Goal: Task Accomplishment & Management: Manage account settings

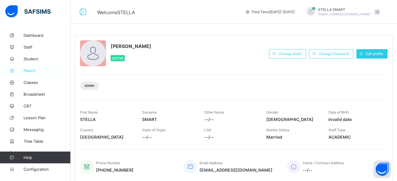
click at [30, 71] on span "Parent" at bounding box center [47, 70] width 47 height 5
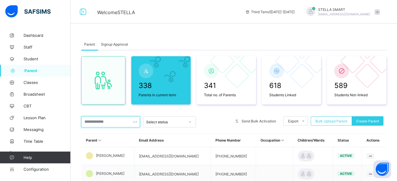
click at [99, 122] on input "text" at bounding box center [110, 121] width 59 height 11
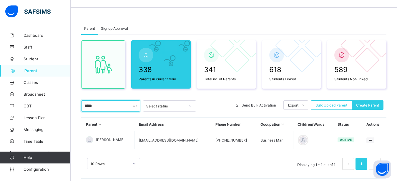
scroll to position [25, 0]
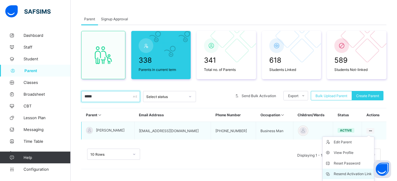
type input "*****"
click at [350, 173] on div "Resend Activation Link" at bounding box center [352, 174] width 38 height 6
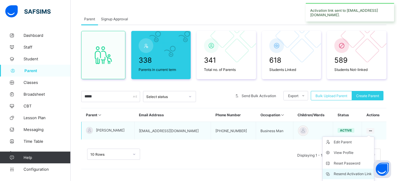
click at [350, 173] on div "Resend Activation Link" at bounding box center [352, 174] width 38 height 6
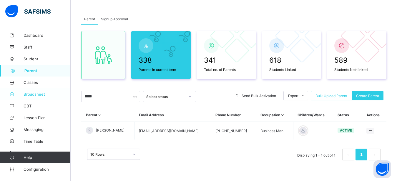
click at [37, 94] on span "Broadsheet" at bounding box center [47, 94] width 47 height 5
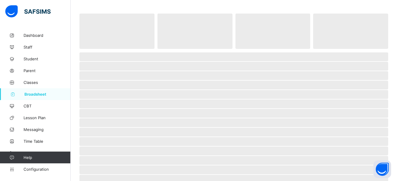
click at [37, 94] on span "Broadsheet" at bounding box center [47, 94] width 46 height 5
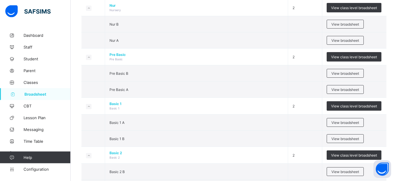
scroll to position [120, 0]
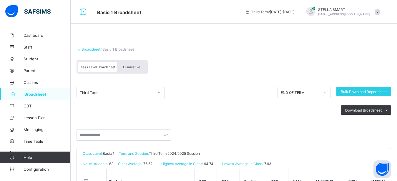
click at [134, 65] on span "Cumulative" at bounding box center [131, 67] width 17 height 4
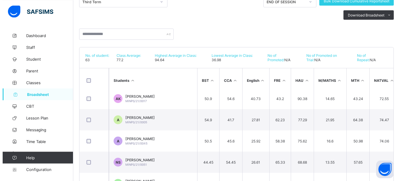
scroll to position [91, 0]
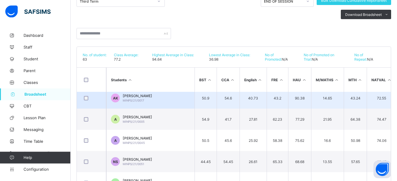
click at [178, 101] on td "AK AMINU KHALIL KHALIL MINPS/21/0017" at bounding box center [150, 97] width 88 height 21
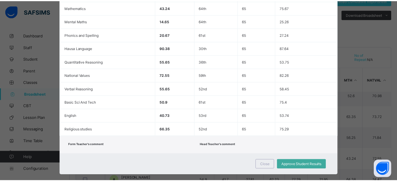
scroll to position [190, 0]
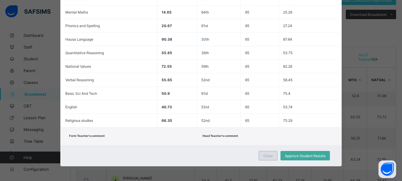
click at [268, 158] on div "Close" at bounding box center [267, 155] width 19 height 9
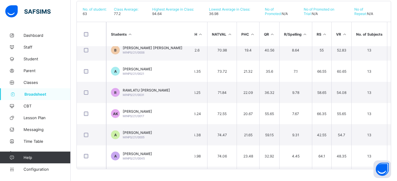
scroll to position [1150, 278]
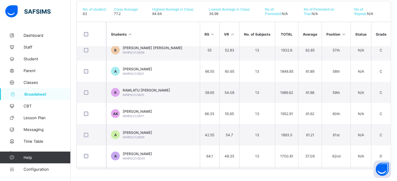
drag, startPoint x: 209, startPoint y: 166, endPoint x: 389, endPoint y: 160, distance: 180.0
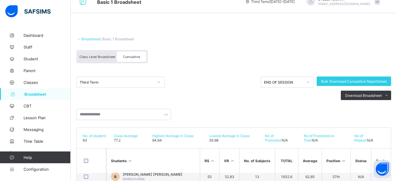
scroll to position [0, 0]
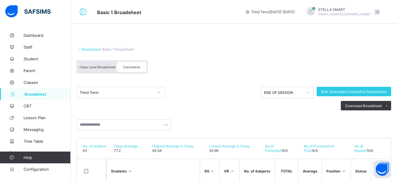
click at [34, 95] on span "Broadsheet" at bounding box center [47, 94] width 46 height 5
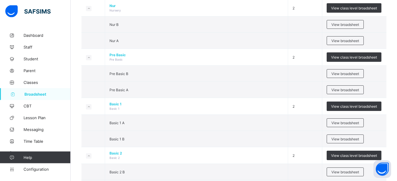
scroll to position [120, 0]
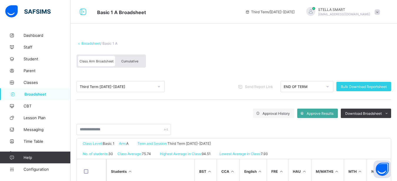
click at [128, 60] on span "Cumulative" at bounding box center [129, 61] width 17 height 4
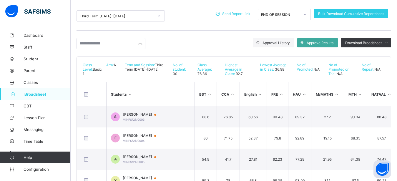
scroll to position [57, 0]
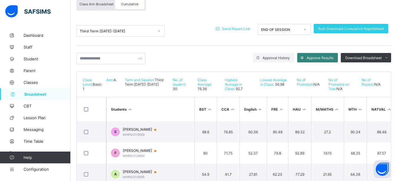
click at [322, 58] on span "Approve Results" at bounding box center [319, 58] width 27 height 4
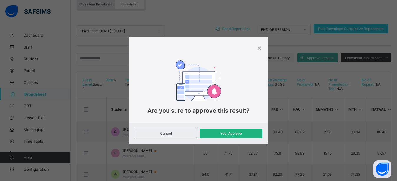
click at [247, 132] on span "Yes, Approve" at bounding box center [230, 133] width 53 height 4
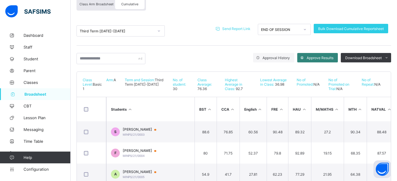
click at [318, 58] on span "Approve Results" at bounding box center [319, 58] width 27 height 4
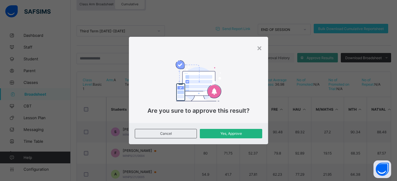
click at [219, 133] on span "Yes, Approve" at bounding box center [230, 133] width 53 height 4
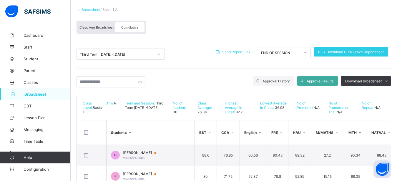
scroll to position [46, 0]
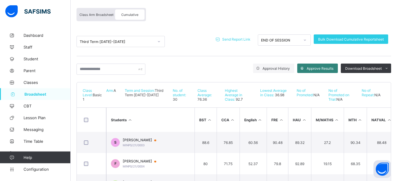
click at [318, 67] on span "Approve Results" at bounding box center [319, 68] width 27 height 4
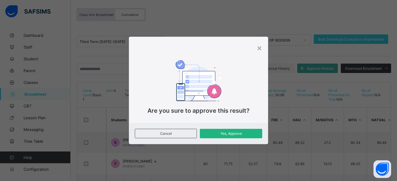
click at [231, 132] on span "Yes, Approve" at bounding box center [230, 133] width 53 height 4
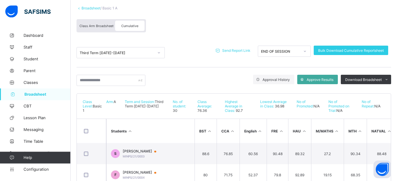
scroll to position [45, 0]
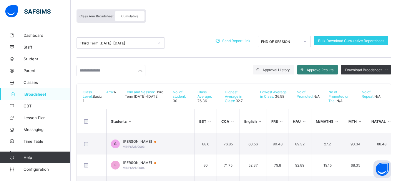
click at [320, 71] on span "Approve Results" at bounding box center [319, 70] width 27 height 4
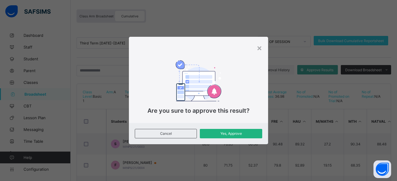
click at [243, 136] on span "Yes, Approve" at bounding box center [230, 133] width 53 height 4
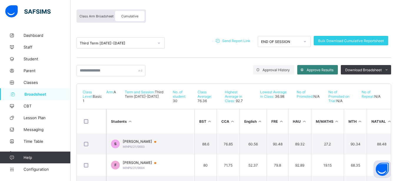
click at [324, 68] on span "Approve Results" at bounding box center [319, 70] width 27 height 4
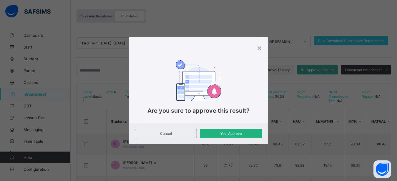
click at [242, 131] on div "Yes, Approve" at bounding box center [231, 133] width 62 height 9
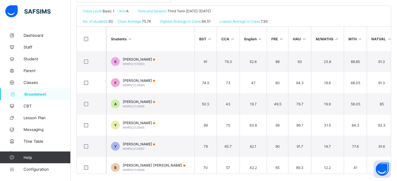
scroll to position [135, 0]
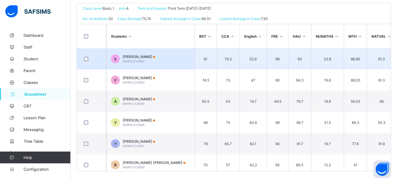
click at [143, 59] on div "SAFIYYA ABDULMUJIB MINPS/21/0003" at bounding box center [139, 58] width 32 height 9
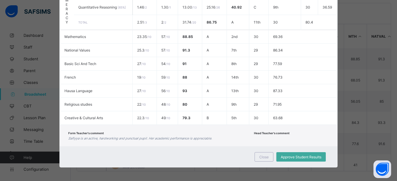
scroll to position [266, 0]
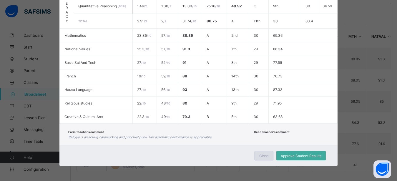
click at [260, 154] on span "Close" at bounding box center [263, 155] width 9 height 4
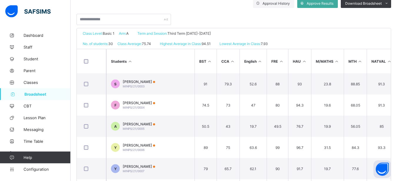
scroll to position [120, 0]
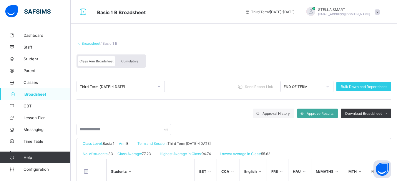
click at [128, 60] on span "Cumulative" at bounding box center [129, 61] width 17 height 4
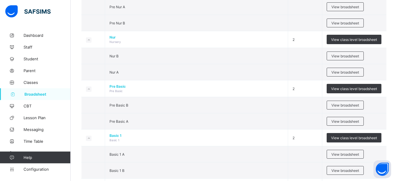
scroll to position [90, 0]
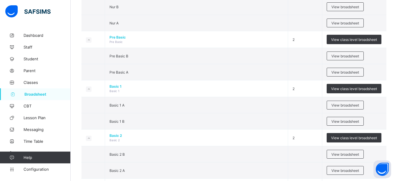
scroll to position [150, 0]
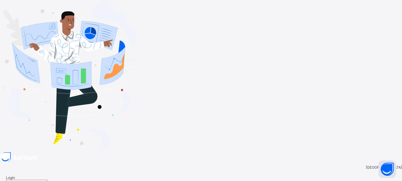
click at [48, 180] on input "email" at bounding box center [27, 183] width 42 height 6
type input "**********"
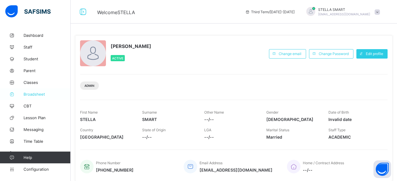
click at [34, 95] on span "Broadsheet" at bounding box center [47, 94] width 47 height 5
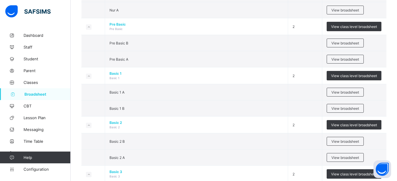
scroll to position [150, 0]
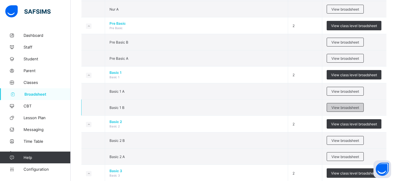
click at [352, 105] on span "View broadsheet" at bounding box center [345, 107] width 28 height 4
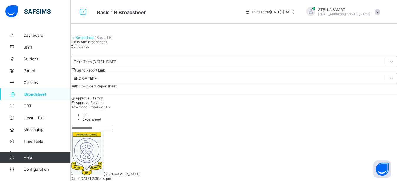
click at [89, 49] on span "Cumulative" at bounding box center [80, 46] width 19 height 4
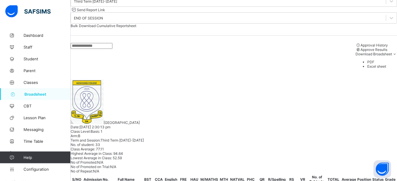
scroll to position [60, 0]
click at [112, 49] on input "text" at bounding box center [92, 46] width 42 height 6
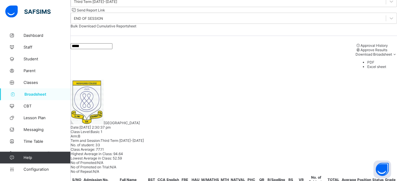
click at [71, 49] on input "*****" at bounding box center [92, 46] width 42 height 6
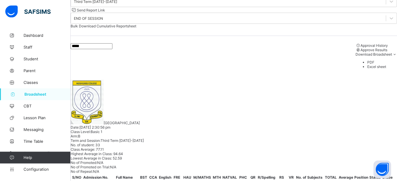
scroll to position [36, 0]
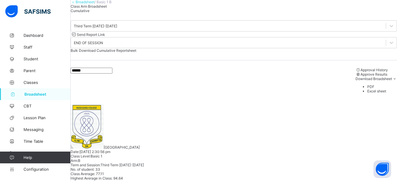
drag, startPoint x: 96, startPoint y: 80, endPoint x: 69, endPoint y: 80, distance: 26.8
click at [71, 73] on input "******" at bounding box center [92, 71] width 42 height 6
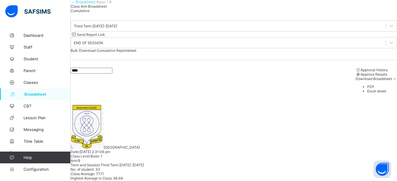
type input "****"
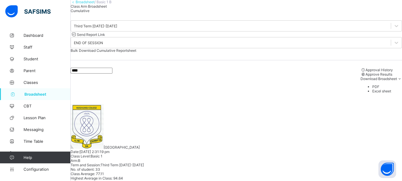
type textarea "*"
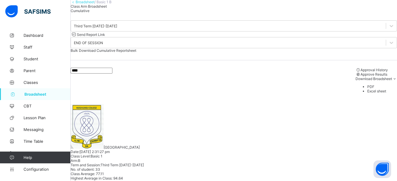
click at [102, 73] on input "****" at bounding box center [92, 71] width 42 height 6
type input "*"
type input "***"
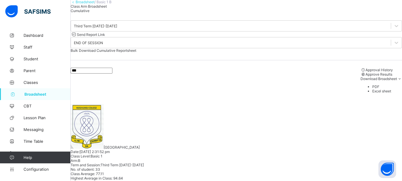
type textarea "*"
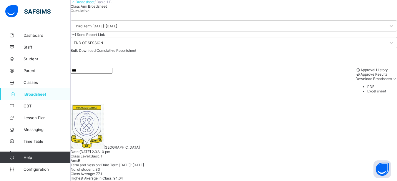
click at [96, 73] on input "***" at bounding box center [92, 71] width 42 height 6
type input "*"
type input "****"
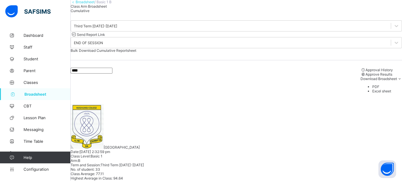
type textarea "*"
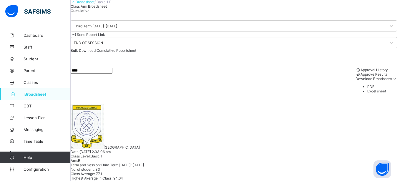
click at [101, 73] on input "****" at bounding box center [92, 71] width 42 height 6
type input "*"
type input "****"
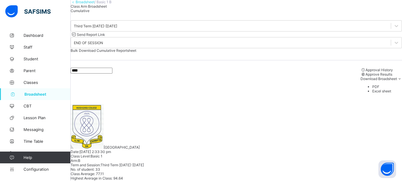
type textarea "*"
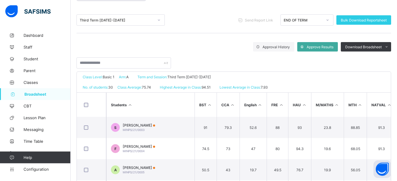
scroll to position [60, 0]
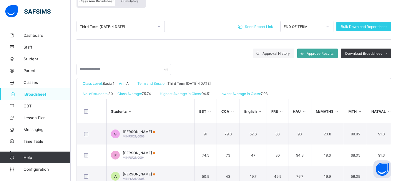
click at [137, 4] on div "Cumulative" at bounding box center [129, 1] width 29 height 10
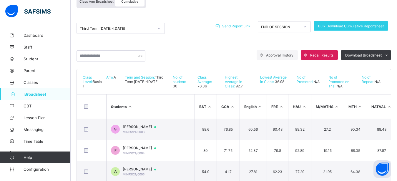
scroll to position [57, 0]
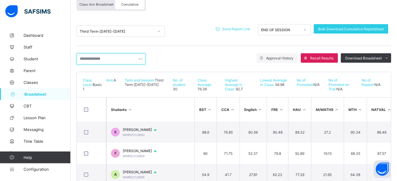
click at [101, 59] on input "text" at bounding box center [110, 58] width 69 height 11
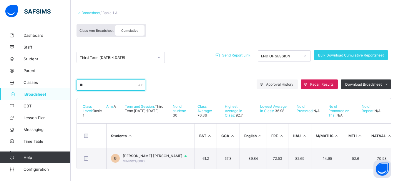
scroll to position [36, 0]
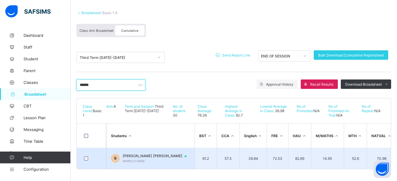
type input "*****"
click at [162, 148] on td "B BELLO MUHAMMAD BELLO MINPS/21/0008" at bounding box center [150, 158] width 88 height 21
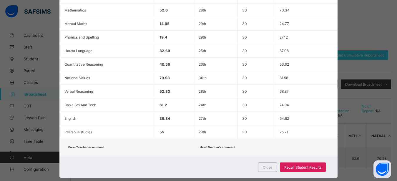
scroll to position [190, 0]
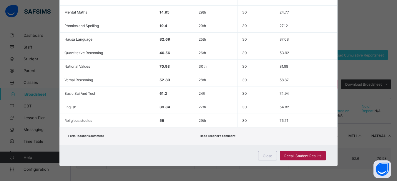
click at [308, 156] on span "Recall Student Results" at bounding box center [302, 155] width 37 height 4
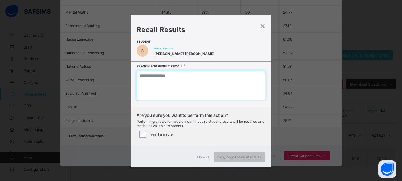
click at [194, 84] on textarea at bounding box center [200, 85] width 129 height 29
type textarea "*"
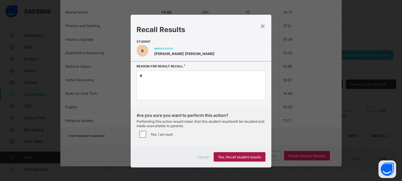
click at [227, 156] on span "Yes, Recall student results" at bounding box center [239, 157] width 43 height 4
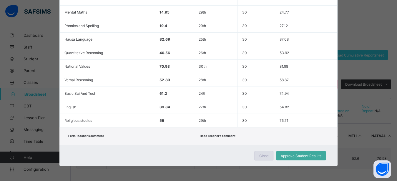
click at [260, 156] on span "Close" at bounding box center [263, 155] width 9 height 4
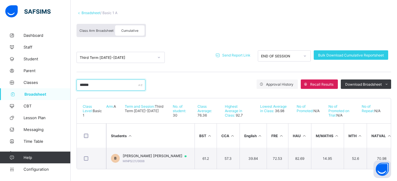
click at [92, 81] on input "*****" at bounding box center [110, 84] width 69 height 11
type input "*"
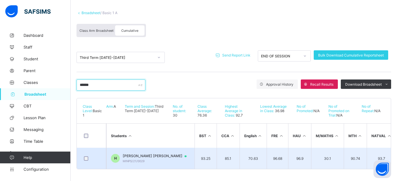
type input "******"
click at [136, 153] on span "HALIMA ABDULLAHI USAMA" at bounding box center [157, 155] width 69 height 5
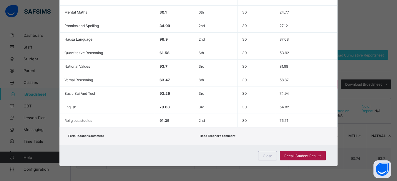
click at [288, 157] on span "Recall Student Results" at bounding box center [302, 155] width 37 height 4
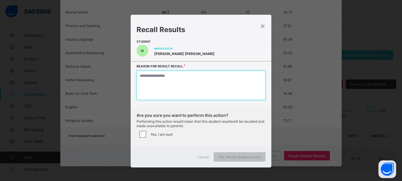
click at [173, 82] on textarea at bounding box center [200, 85] width 129 height 29
type textarea "*"
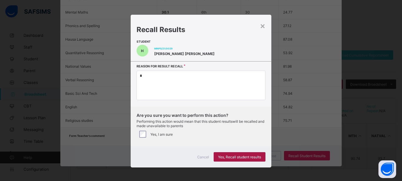
click at [243, 156] on span "Yes, Recall student results" at bounding box center [239, 157] width 43 height 4
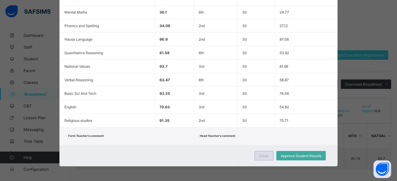
click at [265, 157] on span "Close" at bounding box center [263, 155] width 9 height 4
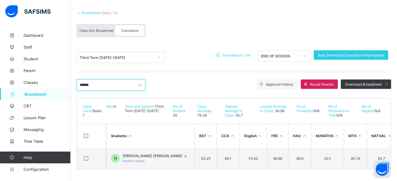
click at [94, 80] on input "******" at bounding box center [110, 84] width 69 height 11
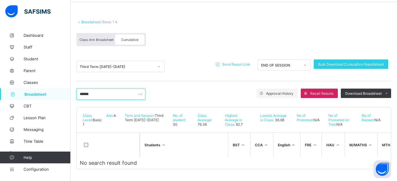
scroll to position [26, 0]
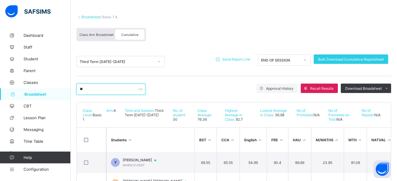
type input "*"
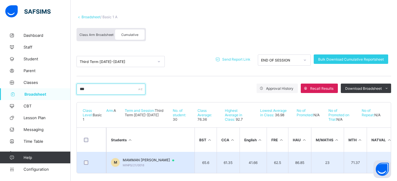
type input "***"
click at [148, 159] on span "MAMMAN LAWAN LAWAN" at bounding box center [151, 160] width 57 height 5
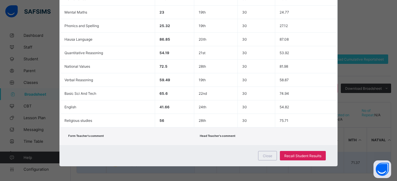
scroll to position [190, 0]
click at [290, 154] on span "Recall Student Results" at bounding box center [302, 155] width 37 height 4
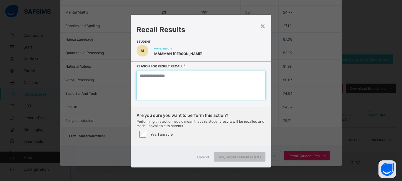
click at [199, 84] on textarea at bounding box center [200, 85] width 129 height 29
type textarea "*"
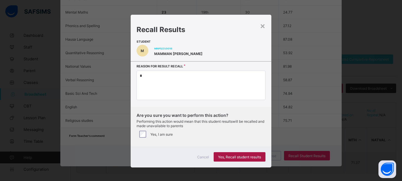
click at [225, 155] on span "Yes, Recall student results" at bounding box center [239, 157] width 43 height 4
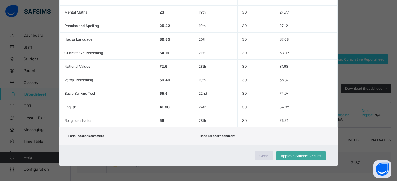
click at [261, 154] on span "Close" at bounding box center [263, 155] width 9 height 4
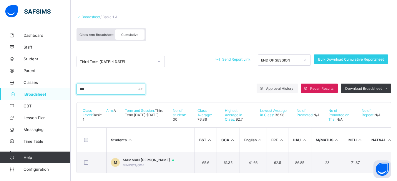
click at [108, 90] on input "***" at bounding box center [110, 88] width 69 height 11
type input "*"
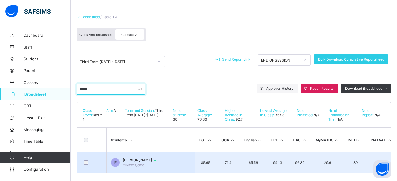
type input "*****"
click at [154, 157] on td "F FAUZIYYA GARBA AHMAD MINPS/21/0030" at bounding box center [150, 162] width 88 height 21
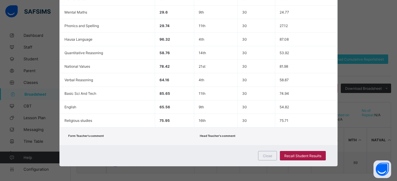
click at [321, 156] on div "Recall Student Results" at bounding box center [303, 155] width 46 height 9
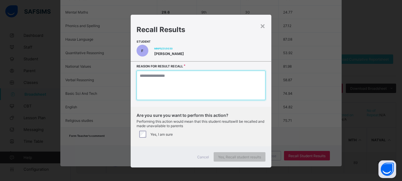
click at [166, 88] on textarea at bounding box center [200, 85] width 129 height 29
type textarea "*"
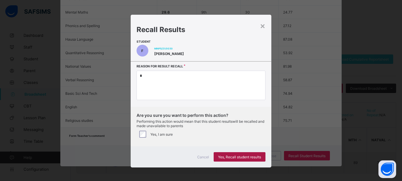
click at [226, 155] on span "Yes, Recall student results" at bounding box center [239, 157] width 43 height 4
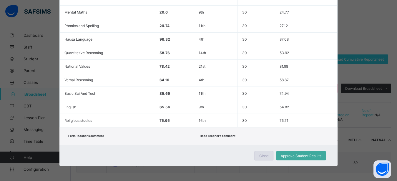
click at [259, 155] on span "Close" at bounding box center [263, 155] width 9 height 4
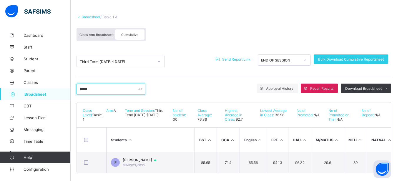
click at [90, 90] on input "*****" at bounding box center [110, 88] width 69 height 11
type input "*"
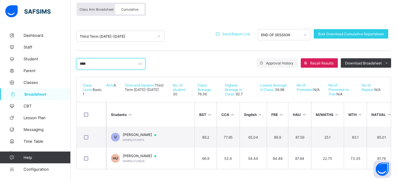
scroll to position [57, 0]
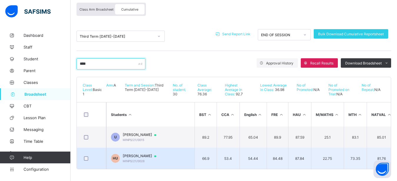
type input "****"
click at [144, 153] on span "HADIYYA KUSADA UMAR" at bounding box center [142, 155] width 39 height 5
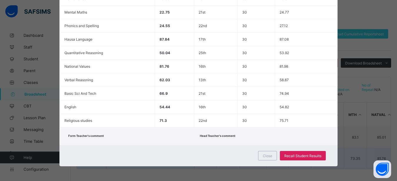
scroll to position [190, 0]
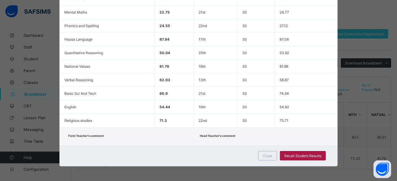
click at [298, 155] on span "Recall Student Results" at bounding box center [302, 155] width 37 height 4
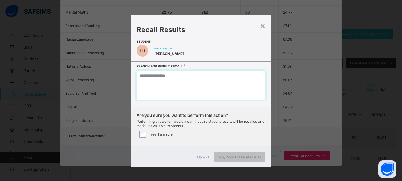
click at [197, 88] on textarea at bounding box center [200, 85] width 129 height 29
type textarea "*"
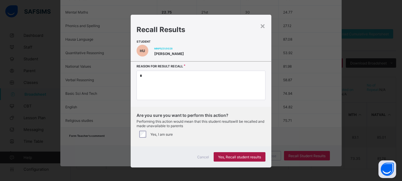
click at [233, 157] on span "Yes, Recall student results" at bounding box center [239, 157] width 43 height 4
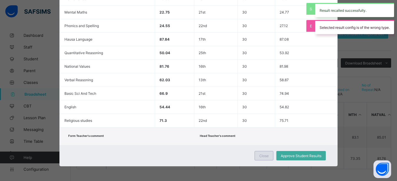
click at [262, 157] on span "Close" at bounding box center [263, 155] width 9 height 4
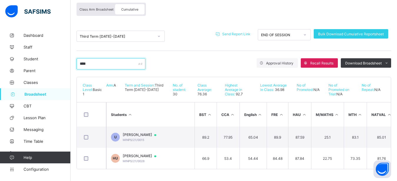
click at [94, 58] on input "****" at bounding box center [110, 63] width 69 height 11
type input "*"
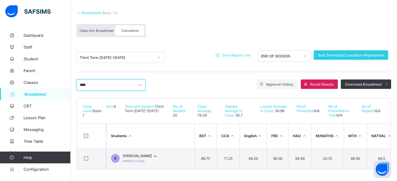
scroll to position [36, 0]
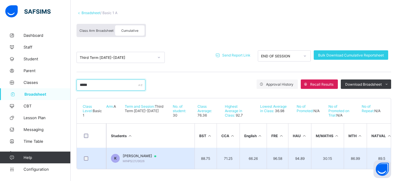
type input "*****"
click at [168, 153] on td "K KABIR SHARU SADIQ MINPS/21/0026" at bounding box center [150, 158] width 88 height 21
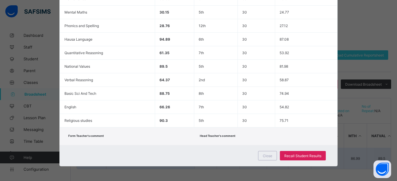
scroll to position [190, 0]
click at [296, 155] on span "Recall Student Results" at bounding box center [302, 155] width 37 height 4
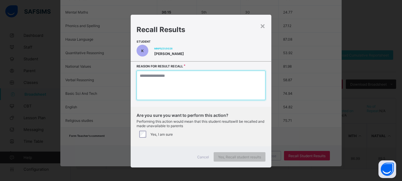
click at [157, 87] on textarea at bounding box center [200, 85] width 129 height 29
type textarea "*"
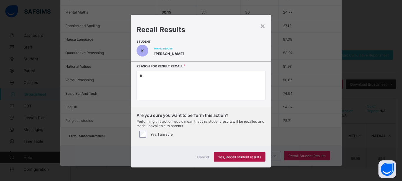
click at [225, 158] on span "Yes, Recall student results" at bounding box center [239, 157] width 43 height 4
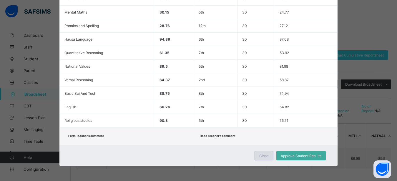
click at [259, 157] on span "Close" at bounding box center [263, 155] width 9 height 4
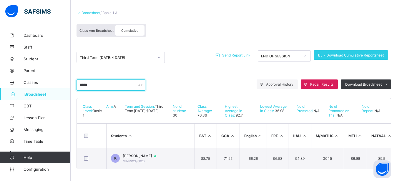
click at [93, 81] on input "*****" at bounding box center [110, 84] width 69 height 11
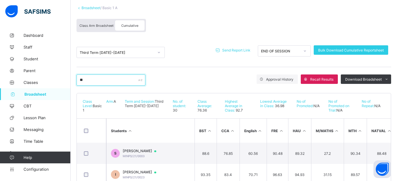
type input "*"
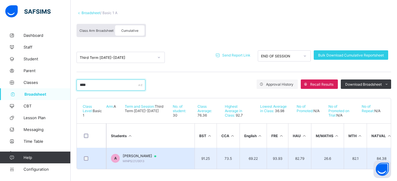
type input "****"
click at [166, 154] on td "A ALIMI JAMAL MINPS/21/0013" at bounding box center [150, 158] width 88 height 21
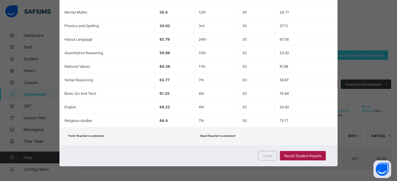
click at [288, 155] on span "Recall Student Results" at bounding box center [302, 155] width 37 height 4
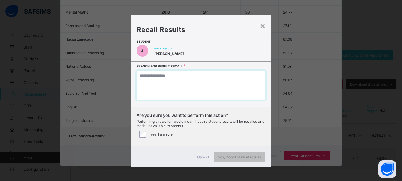
click at [152, 83] on textarea at bounding box center [200, 85] width 129 height 29
type textarea "*"
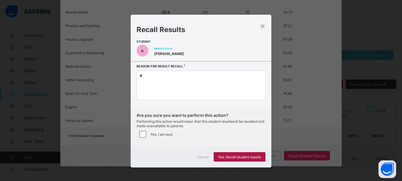
click at [226, 156] on span "Yes, Recall student results" at bounding box center [239, 157] width 43 height 4
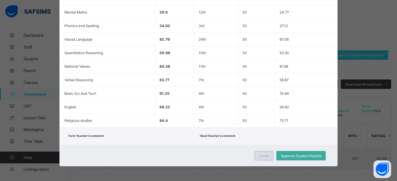
click at [267, 155] on div "Close" at bounding box center [263, 155] width 19 height 9
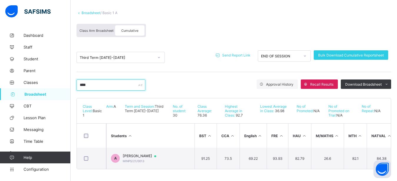
click at [95, 82] on input "****" at bounding box center [110, 84] width 69 height 11
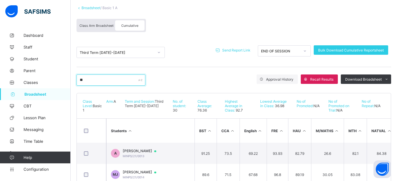
type input "*"
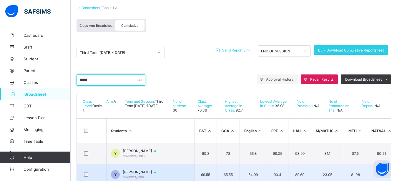
type input "*****"
click at [162, 171] on span "YUSUF MUSTAPHA BASHIR" at bounding box center [142, 172] width 39 height 5
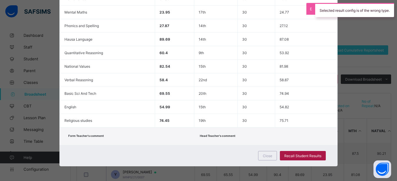
click at [309, 155] on span "Recall Student Results" at bounding box center [302, 155] width 37 height 4
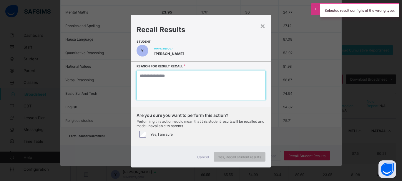
click at [199, 79] on textarea at bounding box center [200, 85] width 129 height 29
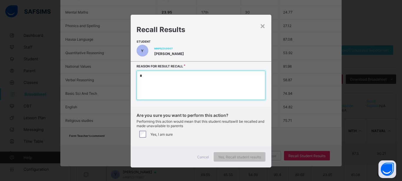
type textarea "*"
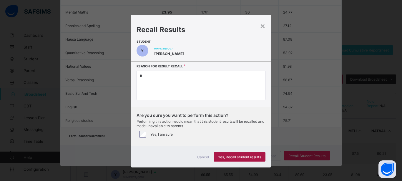
click at [232, 155] on span "Yes, Recall student results" at bounding box center [239, 157] width 43 height 4
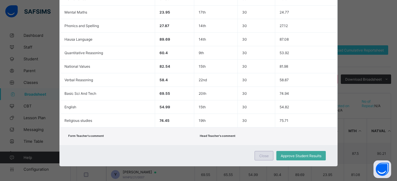
click at [263, 155] on span "Close" at bounding box center [263, 155] width 9 height 4
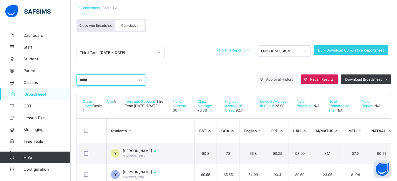
click at [91, 81] on input "*****" at bounding box center [110, 79] width 69 height 11
type input "*"
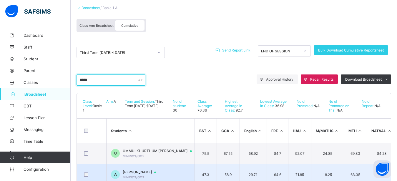
type input "*****"
click at [147, 170] on span "AHMAD ABDULKADIR MUHAMMAD" at bounding box center [142, 172] width 39 height 5
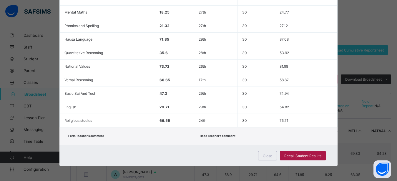
click at [314, 153] on div "Recall Student Results" at bounding box center [303, 155] width 46 height 9
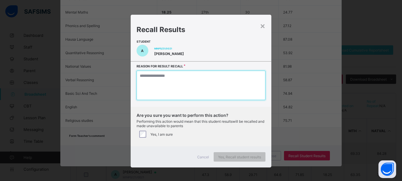
click at [169, 91] on textarea at bounding box center [200, 85] width 129 height 29
type textarea "*"
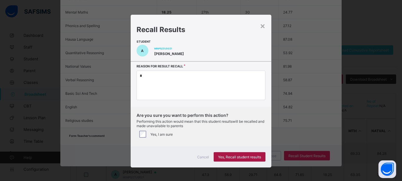
click at [238, 154] on div "Yes, Recall student results" at bounding box center [239, 156] width 52 height 9
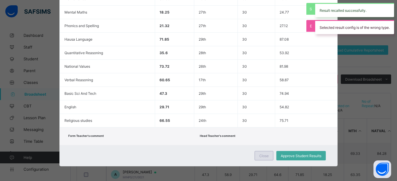
click at [261, 154] on span "Close" at bounding box center [263, 155] width 9 height 4
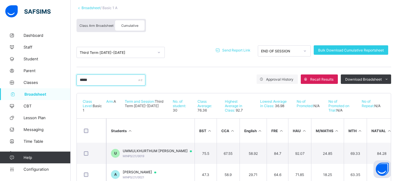
click at [105, 81] on input "*****" at bounding box center [110, 79] width 69 height 11
type input "*"
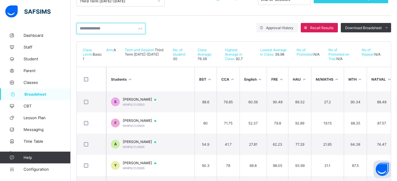
scroll to position [95, 0]
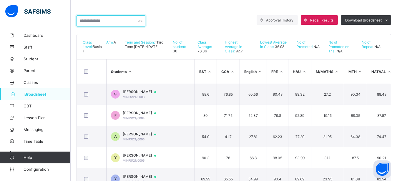
click at [118, 20] on input "text" at bounding box center [110, 20] width 69 height 11
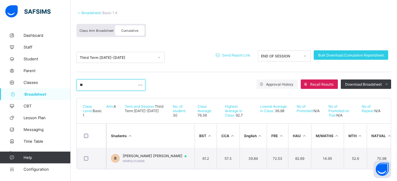
scroll to position [36, 0]
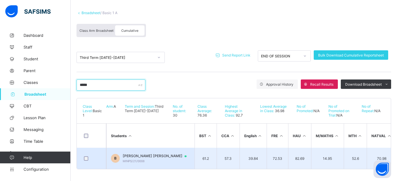
type input "*****"
click at [150, 153] on span "BELLO MUHAMMAD BELLO" at bounding box center [157, 155] width 69 height 5
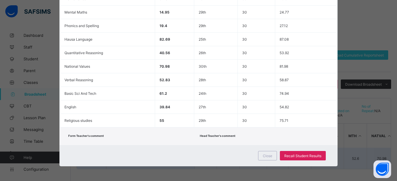
scroll to position [190, 0]
click at [260, 157] on div "Close" at bounding box center [267, 155] width 19 height 9
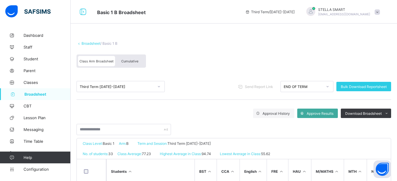
click at [133, 63] on span "Cumulative" at bounding box center [129, 61] width 17 height 4
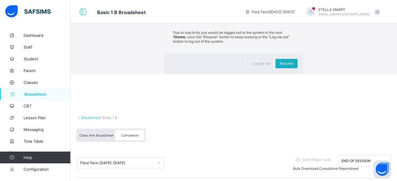
click at [280, 66] on span "Resume" at bounding box center [286, 63] width 13 height 4
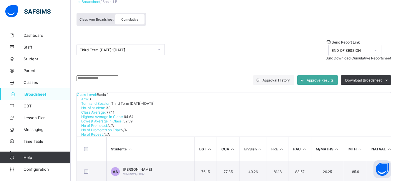
scroll to position [60, 0]
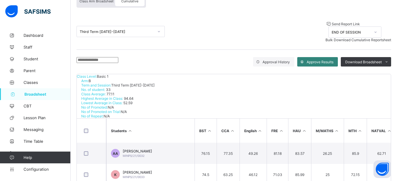
click at [329, 60] on span "Approve Results" at bounding box center [319, 62] width 27 height 4
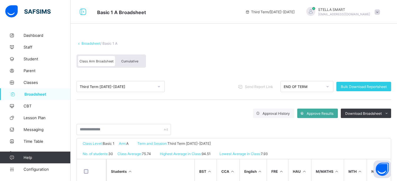
click at [133, 60] on span "Cumulative" at bounding box center [129, 61] width 17 height 4
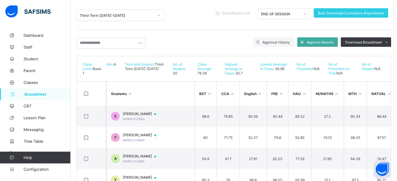
scroll to position [75, 0]
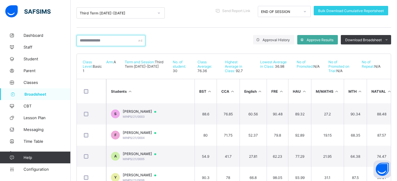
click at [96, 43] on input "text" at bounding box center [110, 40] width 69 height 11
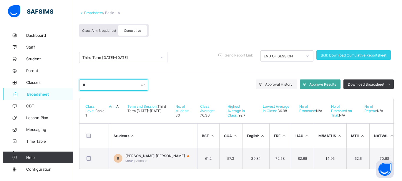
scroll to position [36, 0]
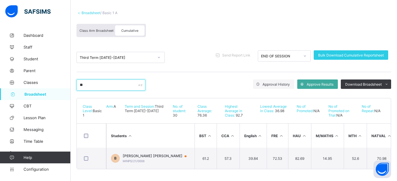
type input "*"
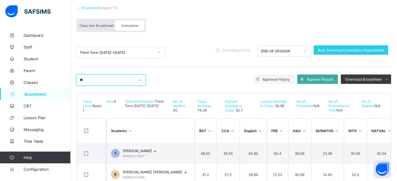
type input "*"
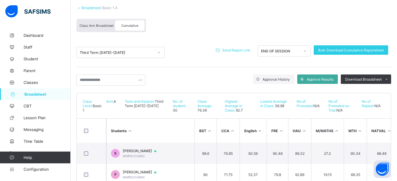
click at [237, 49] on span "Send Report Link" at bounding box center [236, 50] width 28 height 4
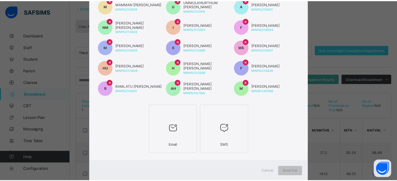
scroll to position [188, 0]
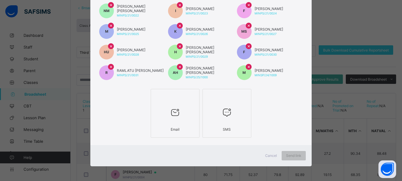
click at [175, 122] on div at bounding box center [175, 112] width 42 height 23
click at [292, 155] on span "Send link" at bounding box center [293, 155] width 15 height 4
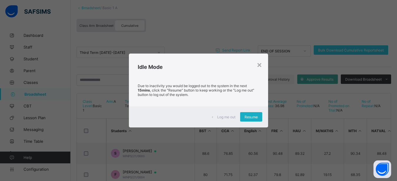
click at [257, 116] on span "Resume" at bounding box center [250, 117] width 13 height 4
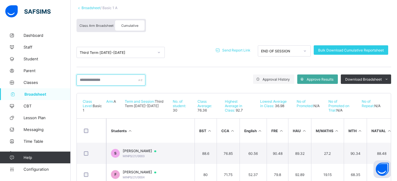
click at [89, 79] on input "text" at bounding box center [110, 79] width 69 height 11
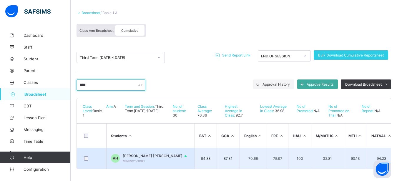
type input "****"
click at [163, 153] on span "ABDALLAH ABDULLAHI HASSAN" at bounding box center [157, 155] width 69 height 5
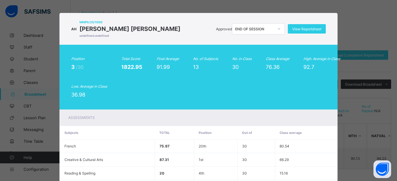
scroll to position [0, 0]
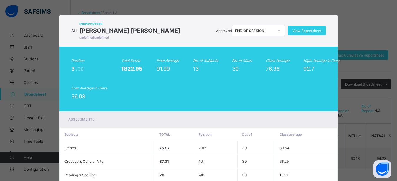
drag, startPoint x: 394, startPoint y: 3, endPoint x: 300, endPoint y: 32, distance: 97.5
click at [300, 32] on span "View Reportsheet" at bounding box center [306, 31] width 29 height 4
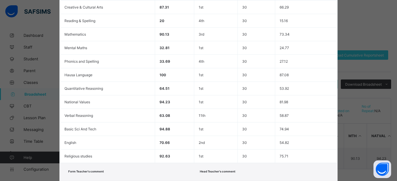
scroll to position [189, 0]
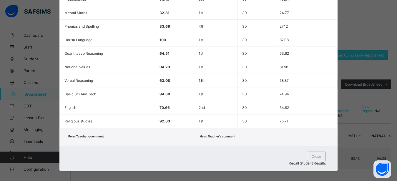
click at [295, 161] on span "Recall Student Results" at bounding box center [306, 163] width 37 height 4
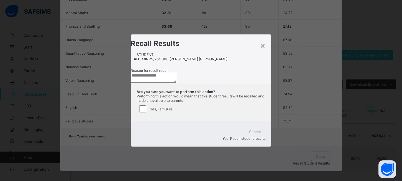
click at [142, 76] on textarea at bounding box center [154, 78] width 46 height 10
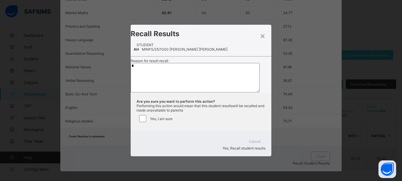
type textarea "*"
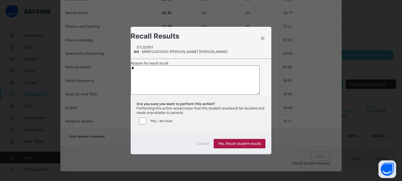
click at [226, 146] on span "Yes, Recall student results" at bounding box center [239, 143] width 43 height 4
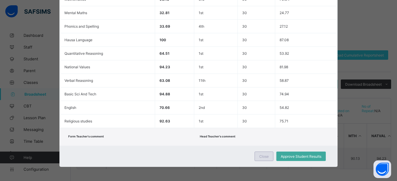
click at [262, 156] on span "Close" at bounding box center [263, 156] width 9 height 4
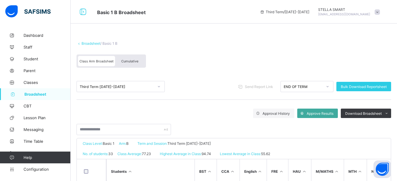
click at [138, 61] on span "Cumulative" at bounding box center [129, 61] width 17 height 4
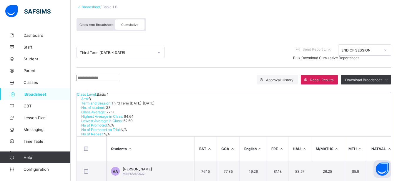
scroll to position [45, 0]
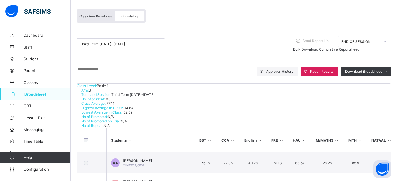
click at [96, 70] on input "text" at bounding box center [97, 69] width 42 height 6
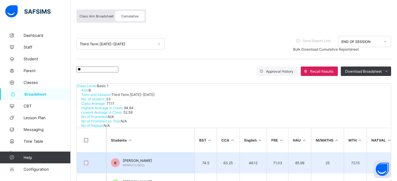
type input "**"
click at [152, 158] on span "KHADIJA HADI ABDULRAHMAN" at bounding box center [137, 160] width 29 height 4
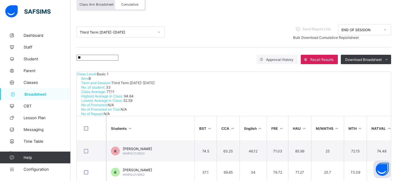
scroll to position [190, 0]
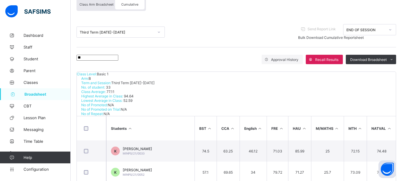
type textarea "*"
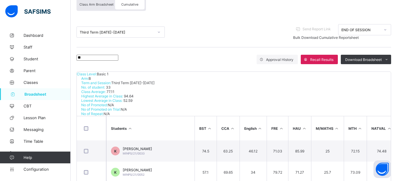
click at [100, 58] on input "**" at bounding box center [97, 58] width 42 height 6
type input "*"
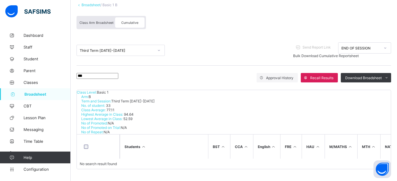
scroll to position [26, 0]
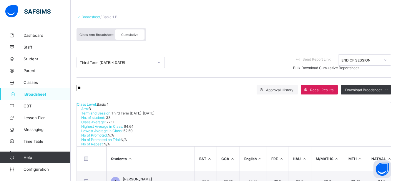
type input "*"
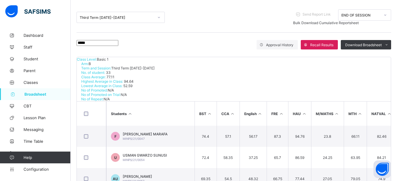
scroll to position [78, 0]
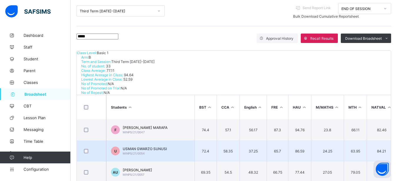
type input "*****"
click at [142, 146] on div "USMAN GWARZO SUNUSI MINPS/21/0054" at bounding box center [145, 150] width 44 height 9
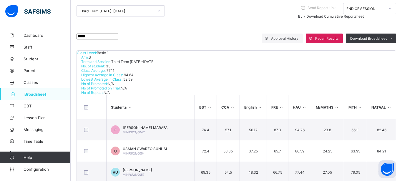
type textarea "*"
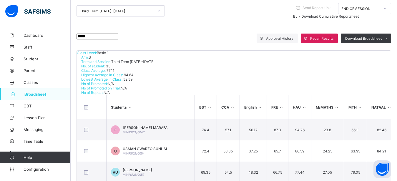
click at [105, 39] on input "*****" at bounding box center [97, 37] width 42 height 6
type input "*"
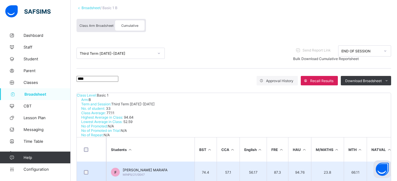
type input "****"
click at [149, 168] on span "FATIMA USMAN MARAFA" at bounding box center [145, 170] width 45 height 4
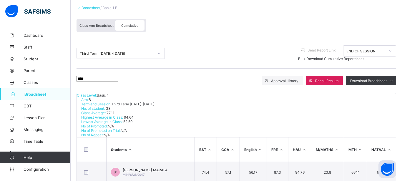
type textarea "*"
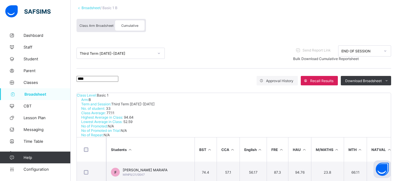
click at [98, 78] on input "****" at bounding box center [97, 79] width 42 height 6
type input "*"
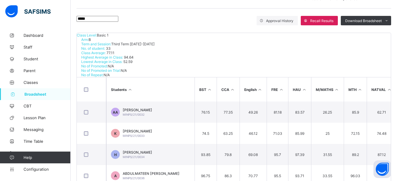
scroll to position [99, 0]
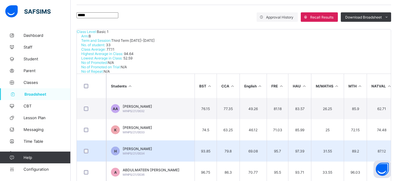
type input "*****"
click at [152, 146] on span "HALIMA DATTI ABDULRAZAK" at bounding box center [137, 148] width 29 height 4
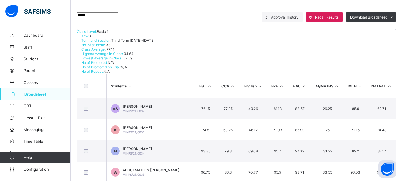
type textarea "*"
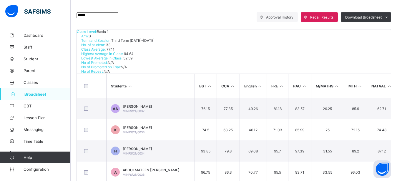
click at [92, 18] on input "*****" at bounding box center [97, 15] width 42 height 6
type input "*"
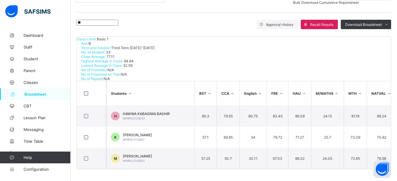
scroll to position [78, 0]
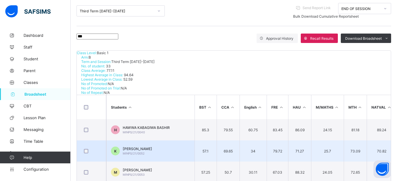
type input "***"
click at [138, 146] on span "KHADIJA GIWA SUNUSI" at bounding box center [137, 148] width 29 height 4
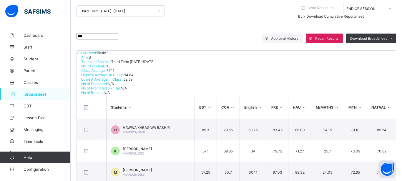
type textarea "*"
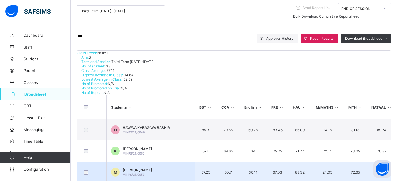
click at [166, 161] on td "M MUHAMMAD GIWA SUNUSI MINPS/21/0053" at bounding box center [150, 171] width 88 height 21
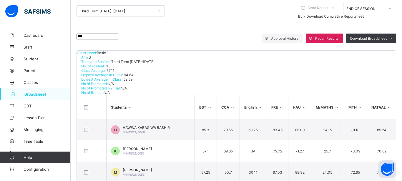
type textarea "*"
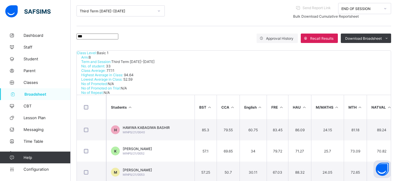
click at [97, 36] on input "***" at bounding box center [97, 37] width 42 height 6
type input "*"
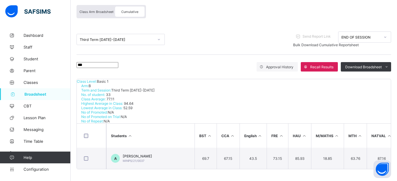
scroll to position [36, 0]
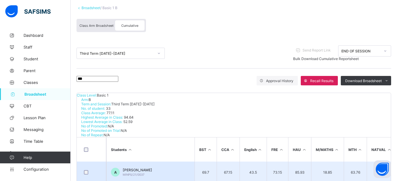
type input "***"
click at [147, 168] on span "ALIYU RUFAI AHMAD" at bounding box center [137, 170] width 29 height 4
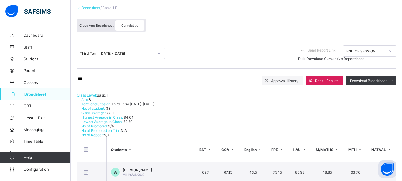
type textarea "*"
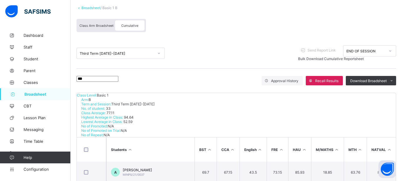
type textarea "*"
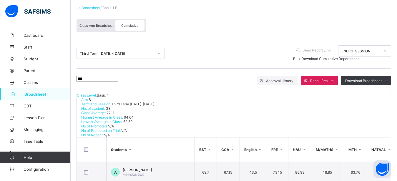
click at [97, 82] on input "***" at bounding box center [97, 79] width 42 height 6
type input "*"
type input "***"
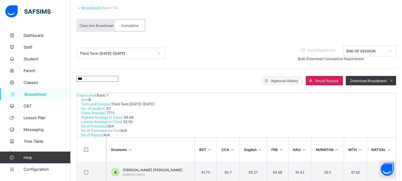
type textarea "*"
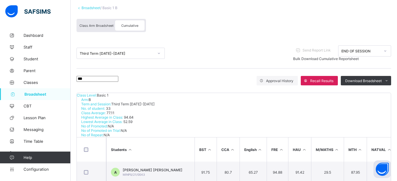
click at [88, 82] on input "***" at bounding box center [97, 79] width 42 height 6
type input "*"
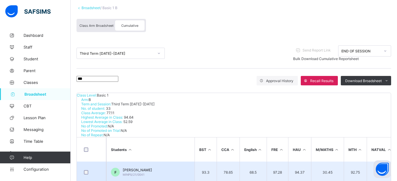
type input "***"
click at [136, 168] on span "FATIMA AMINU DANDAWAKI" at bounding box center [137, 170] width 29 height 4
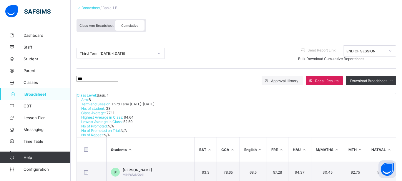
type textarea "*"
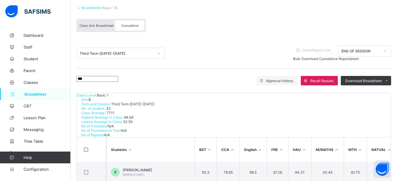
click at [95, 81] on input "***" at bounding box center [97, 79] width 42 height 6
type input "*"
type input "**"
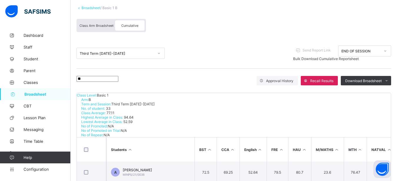
scroll to position [0, 0]
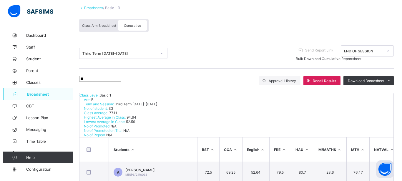
scroll to position [181, 0]
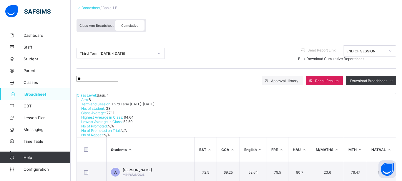
type textarea "*"
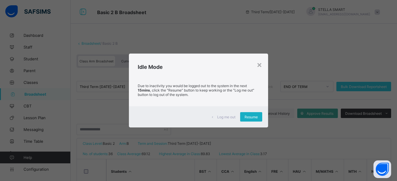
click at [250, 114] on div "Resume" at bounding box center [251, 116] width 22 height 9
click at [258, 113] on div "Resume" at bounding box center [251, 116] width 22 height 9
click at [255, 116] on span "Resume" at bounding box center [250, 117] width 13 height 4
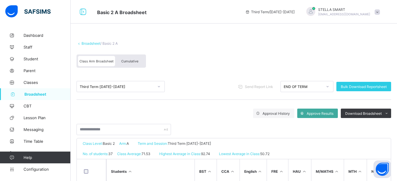
click at [194, 64] on div "Class Arm Broadsheet Cumulative" at bounding box center [233, 62] width 314 height 22
click at [126, 60] on span "Cumulative" at bounding box center [129, 61] width 17 height 4
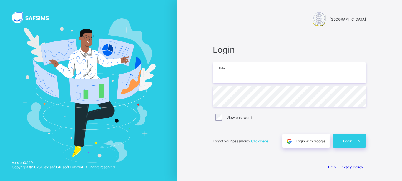
click at [266, 74] on input "email" at bounding box center [289, 72] width 153 height 21
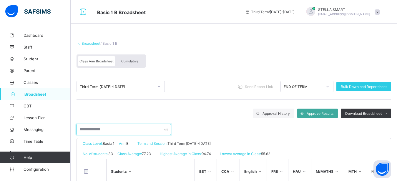
click at [91, 131] on input "text" at bounding box center [123, 129] width 94 height 11
type input "*"
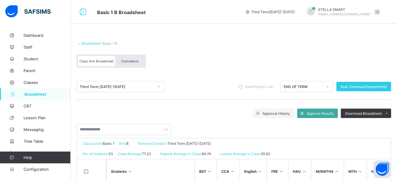
click at [136, 58] on div "Cumulative" at bounding box center [129, 61] width 29 height 10
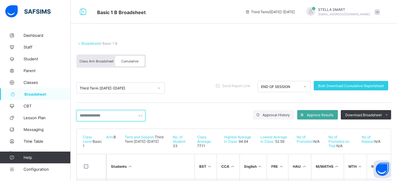
click at [129, 113] on input "text" at bounding box center [110, 115] width 69 height 11
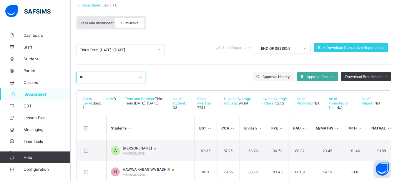
scroll to position [26, 0]
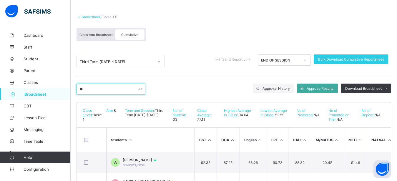
type input "*"
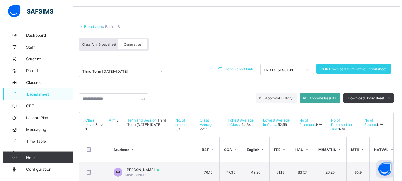
scroll to position [20, 0]
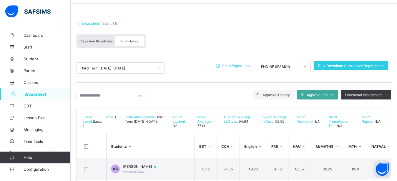
click at [238, 66] on span "Send Report Link" at bounding box center [236, 66] width 28 height 4
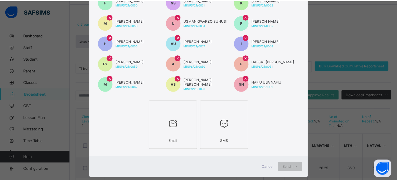
scroll to position [200, 0]
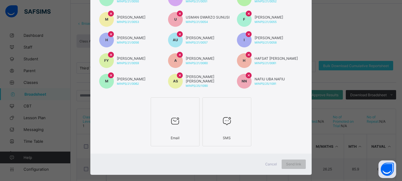
click at [170, 130] on div at bounding box center [175, 120] width 42 height 23
click at [291, 165] on span "Send link" at bounding box center [293, 164] width 15 height 4
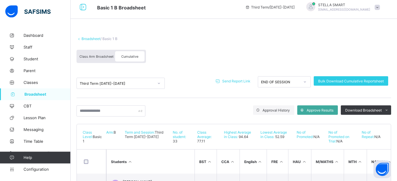
scroll to position [6, 0]
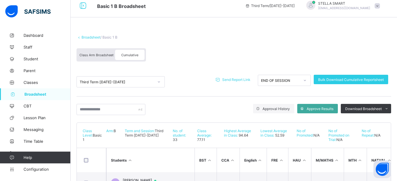
click at [34, 95] on span "Broadsheet" at bounding box center [47, 94] width 46 height 5
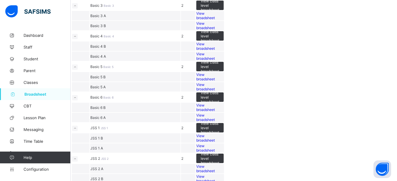
scroll to position [205, 0]
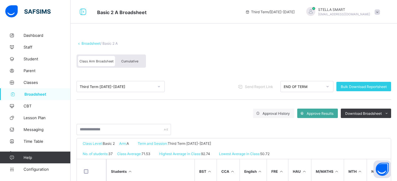
click at [130, 59] on span "Cumulative" at bounding box center [129, 61] width 17 height 4
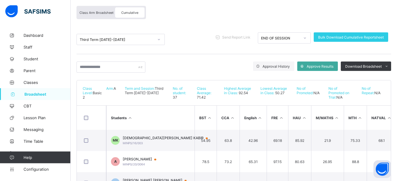
scroll to position [49, 0]
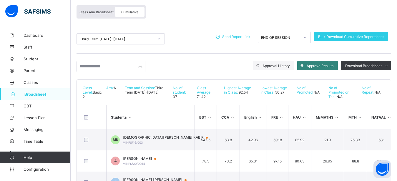
click at [321, 64] on span "Approve Results" at bounding box center [319, 66] width 27 height 4
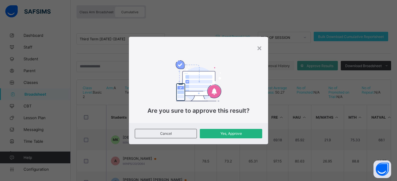
click at [231, 133] on span "Yes, Approve" at bounding box center [230, 133] width 53 height 4
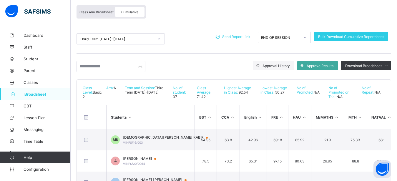
click at [221, 18] on div "Class Arm Broadsheet Cumulative" at bounding box center [233, 13] width 314 height 22
click at [317, 64] on span "Approve Results" at bounding box center [319, 66] width 27 height 4
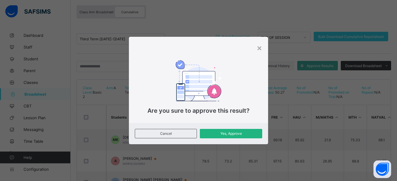
click at [228, 135] on span "Yes, Approve" at bounding box center [230, 133] width 53 height 4
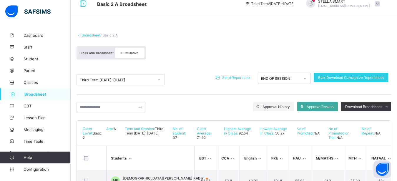
scroll to position [7, 0]
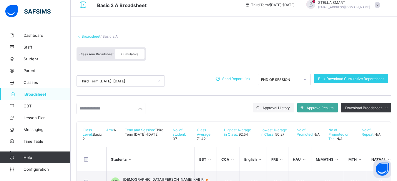
click at [98, 55] on span "Class Arm Broadsheet" at bounding box center [96, 54] width 34 height 4
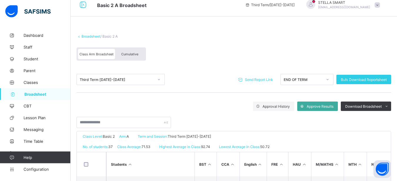
click at [137, 55] on span "Cumulative" at bounding box center [129, 54] width 17 height 4
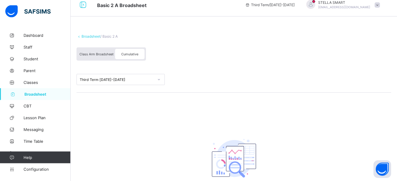
click at [220, 47] on div "Class Arm Broadsheet Cumulative" at bounding box center [233, 55] width 314 height 22
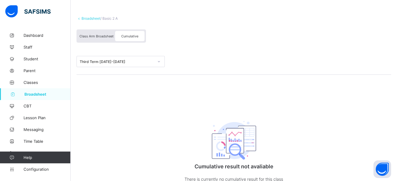
scroll to position [0, 0]
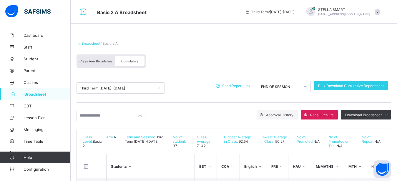
click at [193, 20] on div "Basic 2 A Broadsheet Third Term / [DATE]-[DATE] [PERSON_NAME] [EMAIL_ADDRESS][D…" at bounding box center [198, 12] width 397 height 24
click at [169, 44] on div "Broadsheet / Basic 2 A" at bounding box center [233, 43] width 314 height 4
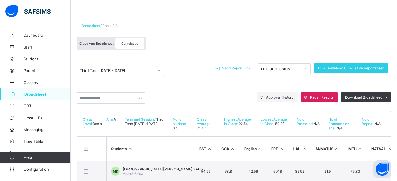
scroll to position [30, 0]
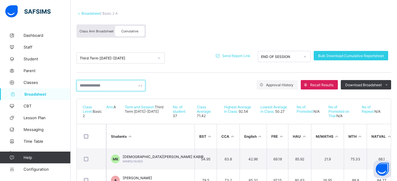
click at [86, 83] on input "text" at bounding box center [110, 85] width 69 height 11
type input "**"
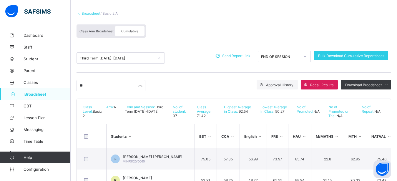
click at [397, 178] on html "Basic 2 A Broadsheet Third Term / [DATE]-[DATE] [PERSON_NAME] [EMAIL_ADDRESS][D…" at bounding box center [198, 118] width 397 height 296
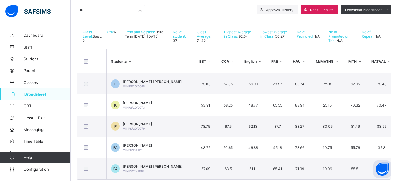
scroll to position [120, 0]
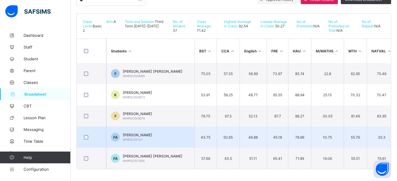
click at [185, 138] on td "FA FATIMA Yahaya Abba MINPS/20/121" at bounding box center [150, 136] width 88 height 21
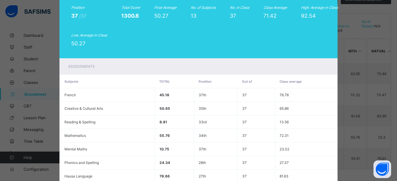
scroll to position [190, 0]
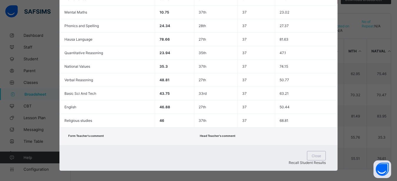
click at [293, 160] on span "Recall Student Results" at bounding box center [306, 162] width 37 height 4
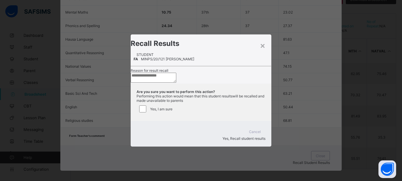
click at [176, 83] on textarea at bounding box center [154, 78] width 46 height 10
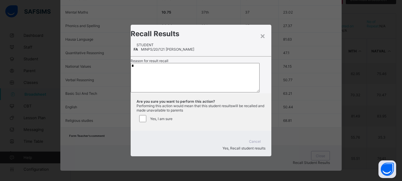
type textarea "*"
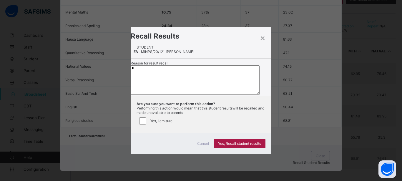
click at [249, 148] on div "Yes, Recall student results" at bounding box center [239, 143] width 52 height 9
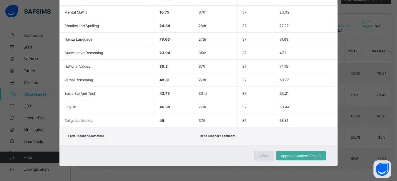
click at [260, 158] on div "Close" at bounding box center [263, 155] width 19 height 9
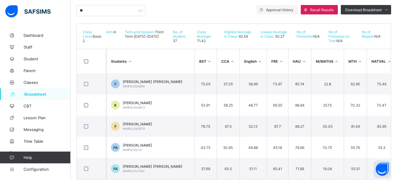
scroll to position [90, 0]
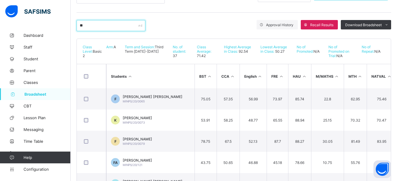
click at [90, 22] on input "**" at bounding box center [110, 25] width 69 height 11
type input "*"
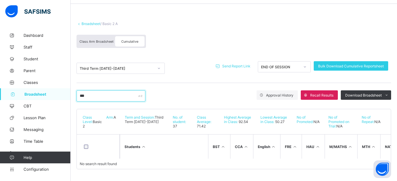
scroll to position [26, 0]
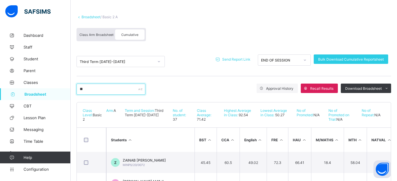
type input "*"
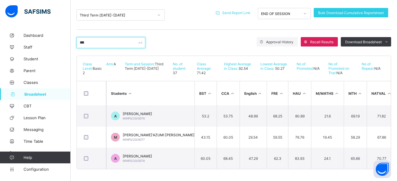
scroll to position [78, 0]
type input "*"
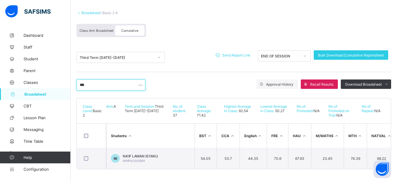
scroll to position [36, 0]
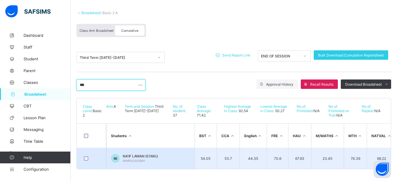
type input "***"
click at [158, 158] on div at bounding box center [140, 158] width 35 height 0
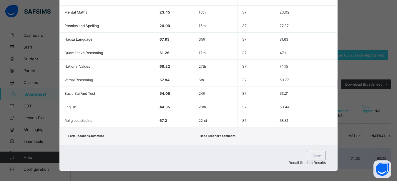
scroll to position [190, 0]
click at [298, 160] on div "Recall Student Results" at bounding box center [198, 162] width 254 height 4
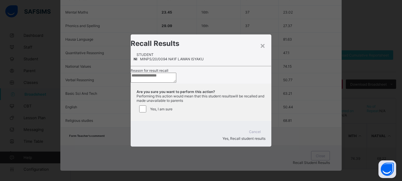
click at [154, 78] on textarea at bounding box center [154, 78] width 46 height 10
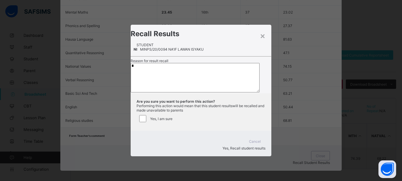
type textarea "*"
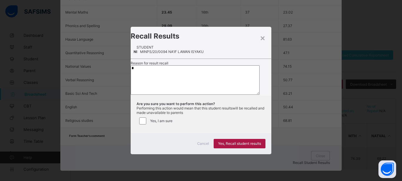
click at [221, 146] on span "Yes, Recall student results" at bounding box center [239, 143] width 43 height 4
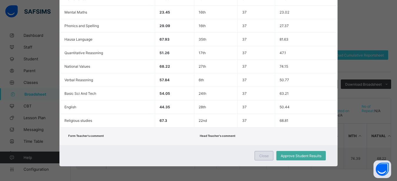
click at [259, 157] on span "Close" at bounding box center [263, 155] width 9 height 4
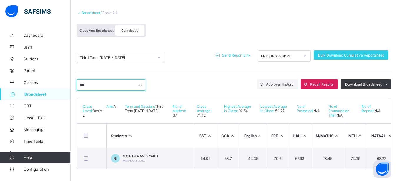
click at [87, 81] on input "***" at bounding box center [110, 84] width 69 height 11
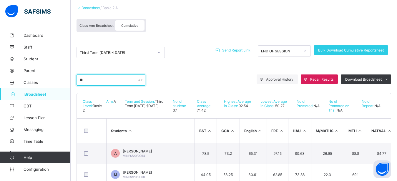
type input "*"
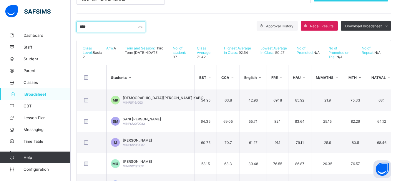
scroll to position [62, 0]
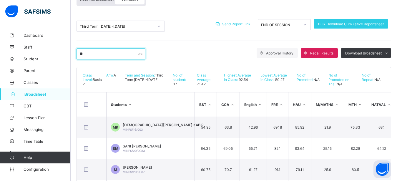
type input "*"
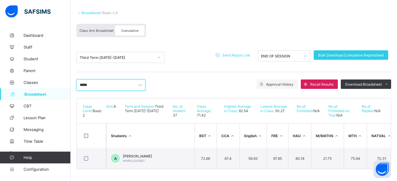
scroll to position [36, 0]
type input "*"
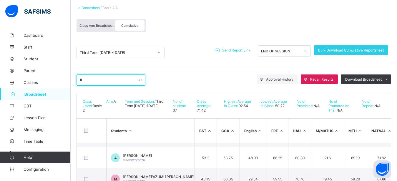
scroll to position [288, 0]
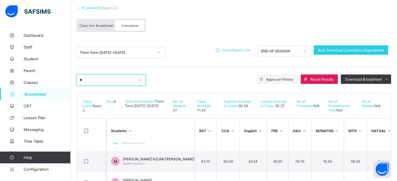
type input "*"
click at [164, 140] on th "Students" at bounding box center [150, 130] width 88 height 24
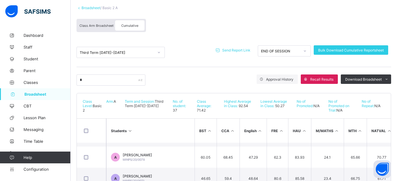
scroll to position [639, 0]
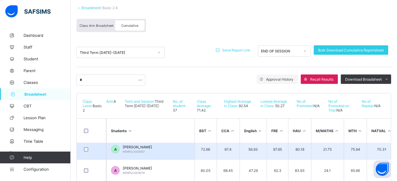
click at [152, 150] on div "AMMAR MUKHTAR ALIYU MINPS/20/0067" at bounding box center [137, 149] width 29 height 9
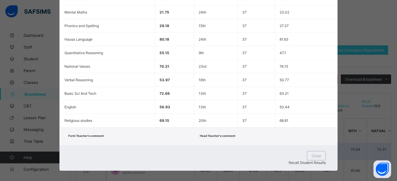
scroll to position [190, 0]
click at [291, 160] on span "Recall Student Results" at bounding box center [306, 162] width 37 height 4
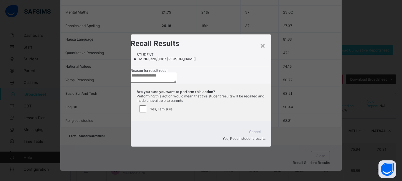
click at [162, 83] on textarea at bounding box center [154, 78] width 46 height 10
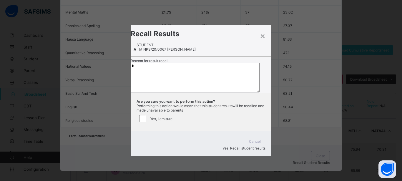
type textarea "*"
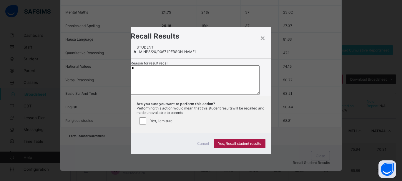
click at [248, 146] on span "Yes, Recall student results" at bounding box center [239, 143] width 43 height 4
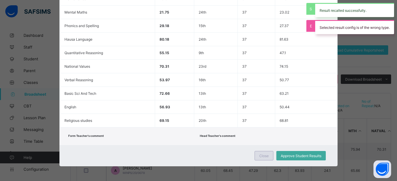
click at [265, 155] on span "Close" at bounding box center [263, 155] width 9 height 4
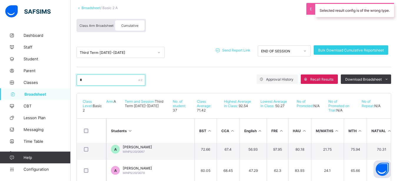
click at [105, 81] on input "*" at bounding box center [110, 79] width 69 height 11
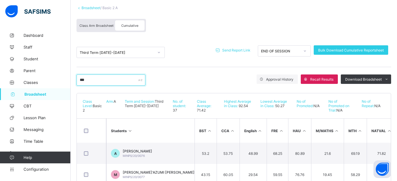
scroll to position [0, 0]
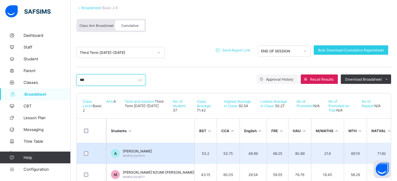
type input "***"
click at [160, 151] on td "A ASIYA ISHAQ MINPS/20/0076" at bounding box center [150, 153] width 88 height 21
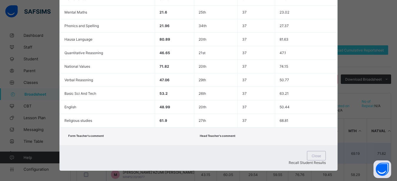
scroll to position [190, 0]
click at [308, 160] on span "Recall Student Results" at bounding box center [306, 162] width 37 height 4
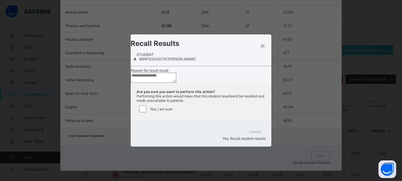
click at [174, 74] on textarea at bounding box center [154, 78] width 46 height 10
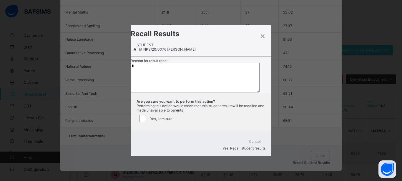
type textarea "*"
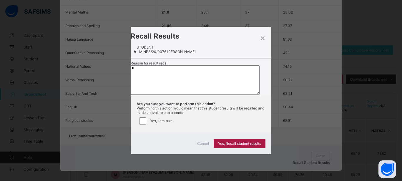
click at [225, 146] on span "Yes, Recall student results" at bounding box center [239, 143] width 43 height 4
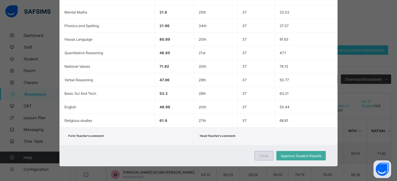
click at [263, 154] on span "Close" at bounding box center [263, 155] width 9 height 4
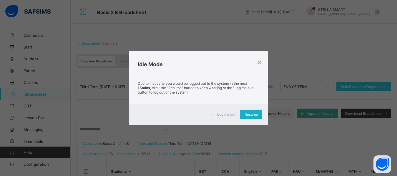
click at [253, 114] on span "Resume" at bounding box center [250, 114] width 13 height 4
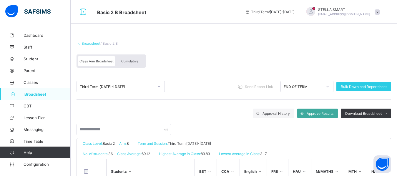
click at [132, 61] on span "Cumulative" at bounding box center [129, 61] width 17 height 4
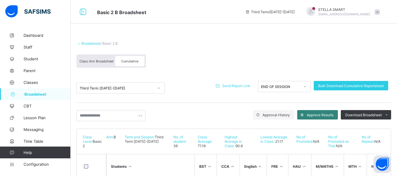
click at [314, 117] on span "Approve Results" at bounding box center [319, 115] width 27 height 4
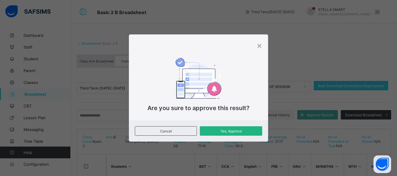
click at [230, 131] on span "Yes, Approve" at bounding box center [230, 131] width 53 height 4
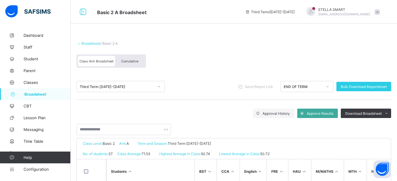
click at [132, 62] on span "Cumulative" at bounding box center [129, 61] width 17 height 4
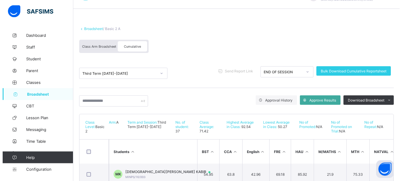
scroll to position [14, 0]
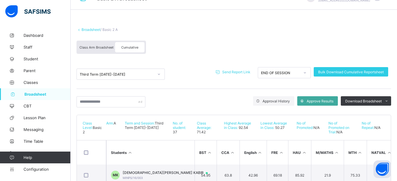
click at [243, 72] on span "Send Report Link" at bounding box center [236, 72] width 28 height 4
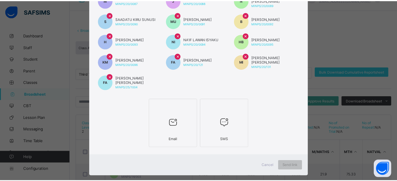
scroll to position [250, 0]
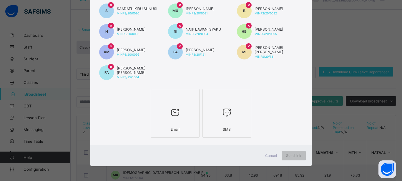
click at [182, 118] on div at bounding box center [175, 112] width 42 height 23
click at [287, 158] on span "Send link" at bounding box center [293, 155] width 15 height 4
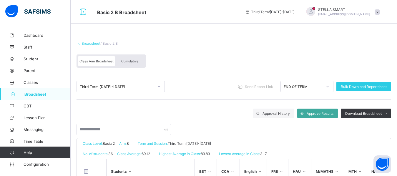
click at [137, 62] on div "Cumulative" at bounding box center [129, 61] width 29 height 10
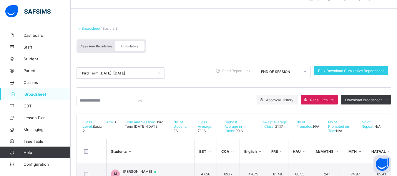
scroll to position [45, 0]
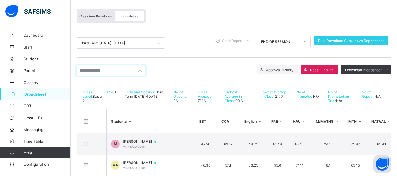
click at [108, 71] on input "text" at bounding box center [110, 70] width 69 height 11
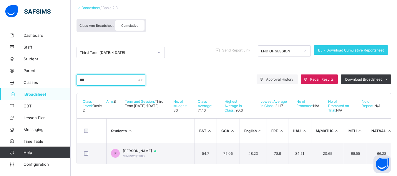
scroll to position [41, 0]
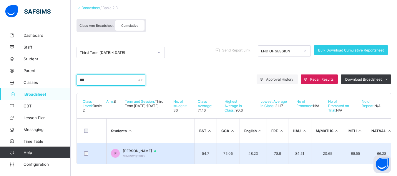
type input "***"
click at [161, 149] on div at bounding box center [157, 151] width 9 height 5
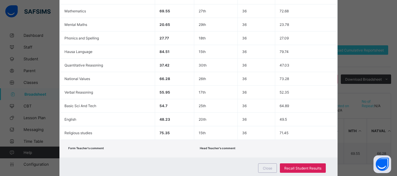
scroll to position [183, 0]
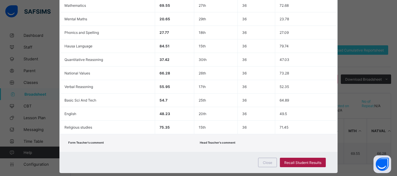
click at [310, 161] on span "Recall Student Results" at bounding box center [302, 162] width 37 height 4
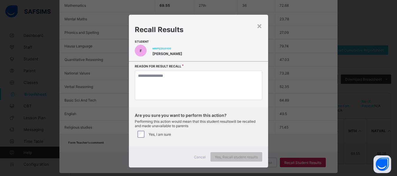
scroll to position [36, 0]
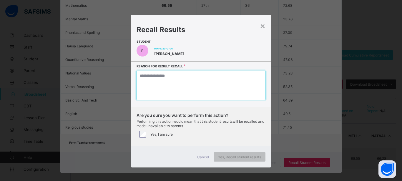
click at [159, 79] on textarea at bounding box center [200, 85] width 129 height 29
type textarea "*"
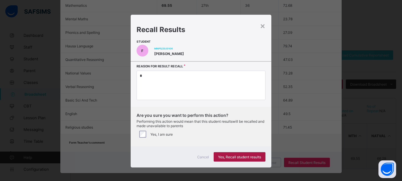
click at [232, 155] on span "Yes, Recall student results" at bounding box center [239, 157] width 43 height 4
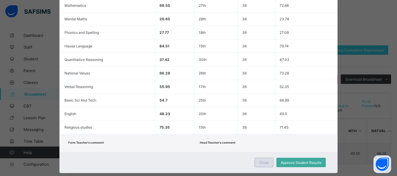
click at [264, 160] on div "Close" at bounding box center [263, 162] width 19 height 9
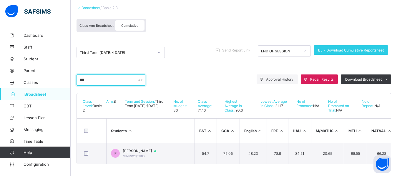
click at [90, 83] on input "***" at bounding box center [110, 79] width 69 height 11
type input "*"
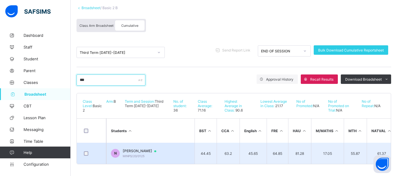
type input "***"
click at [144, 151] on span "[PERSON_NAME]" at bounding box center [142, 150] width 39 height 5
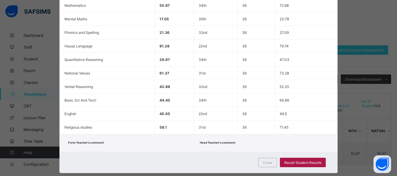
click at [296, 161] on span "Recall Student Results" at bounding box center [302, 162] width 37 height 4
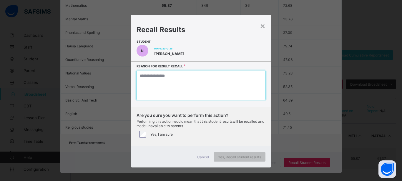
click at [161, 81] on textarea at bounding box center [200, 85] width 129 height 29
type textarea "*"
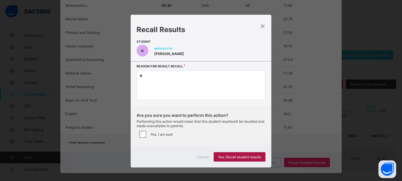
click at [246, 154] on div "Yes, Recall student results" at bounding box center [239, 156] width 52 height 9
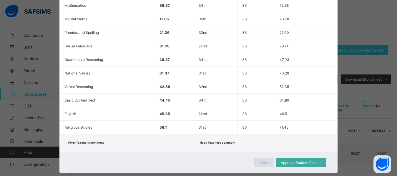
click at [263, 162] on span "Close" at bounding box center [263, 162] width 9 height 4
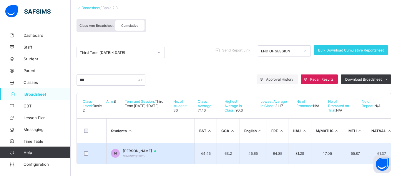
click at [149, 154] on div "NURA SULEIMAN SULEIMAN MINPS/20/0125" at bounding box center [142, 152] width 39 height 9
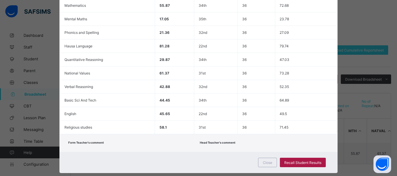
click at [290, 163] on span "Recall Student Results" at bounding box center [302, 162] width 37 height 4
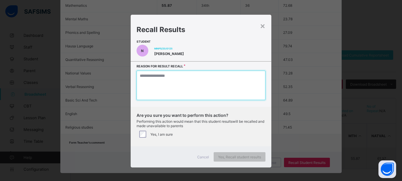
click at [149, 84] on textarea at bounding box center [200, 85] width 129 height 29
type textarea "*"
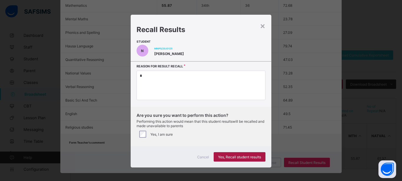
click at [226, 156] on span "Yes, Recall student results" at bounding box center [239, 157] width 43 height 4
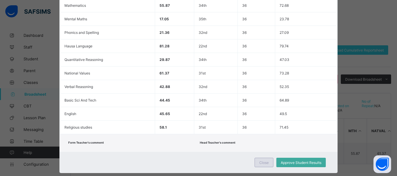
click at [262, 161] on span "Close" at bounding box center [263, 162] width 9 height 4
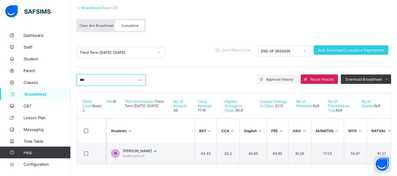
click at [91, 81] on input "***" at bounding box center [110, 79] width 69 height 11
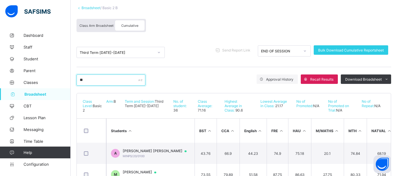
type input "*"
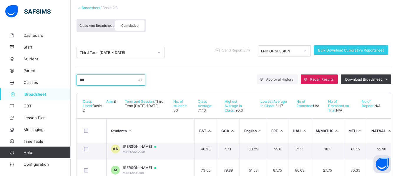
scroll to position [0, 0]
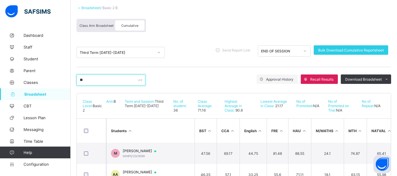
type input "*"
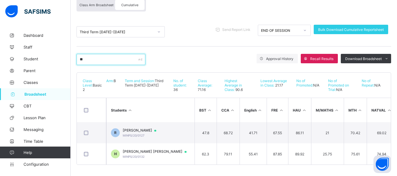
scroll to position [57, 0]
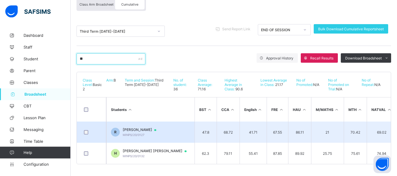
type input "**"
click at [157, 129] on span "[PERSON_NAME]" at bounding box center [142, 129] width 39 height 5
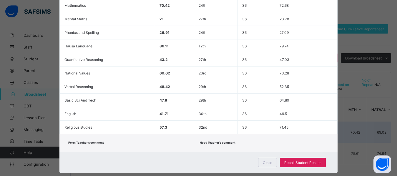
scroll to position [183, 0]
click at [289, 163] on span "Recall Student Results" at bounding box center [302, 162] width 37 height 4
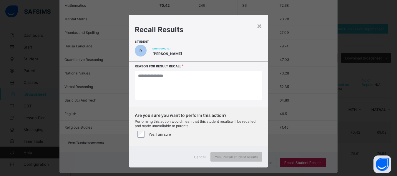
scroll to position [57, 0]
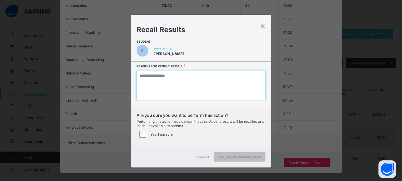
click at [160, 88] on textarea at bounding box center [200, 85] width 129 height 29
type textarea "*"
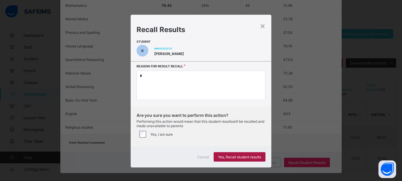
click at [238, 156] on span "Yes, Recall student results" at bounding box center [239, 157] width 43 height 4
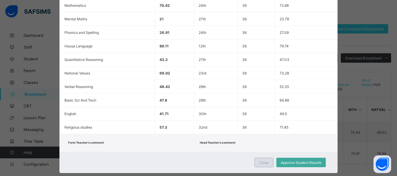
click at [267, 164] on span "Close" at bounding box center [263, 162] width 9 height 4
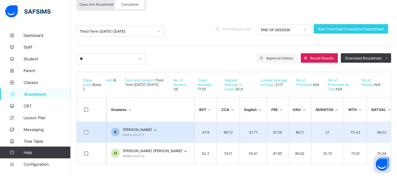
click at [148, 133] on div "RAHAMA ABUBAKAR UMAR MINPS/20/0127" at bounding box center [142, 131] width 39 height 9
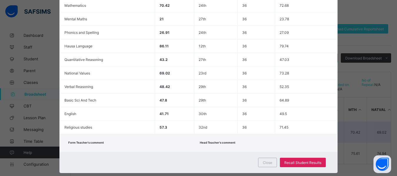
scroll to position [183, 0]
click at [303, 162] on span "Recall Student Results" at bounding box center [302, 162] width 37 height 4
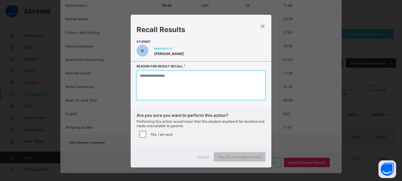
click at [157, 80] on textarea at bounding box center [200, 85] width 129 height 29
type textarea "*"
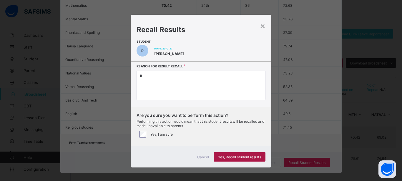
click at [231, 155] on span "Yes, Recall student results" at bounding box center [239, 157] width 43 height 4
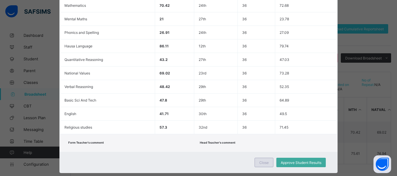
click at [260, 162] on span "Close" at bounding box center [263, 162] width 9 height 4
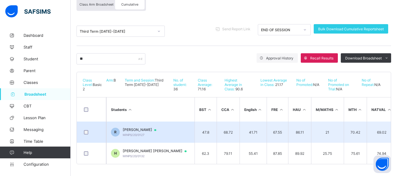
click at [146, 130] on span "[PERSON_NAME]" at bounding box center [142, 129] width 39 height 5
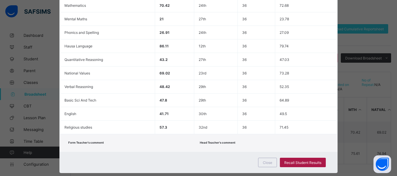
click at [304, 162] on span "Recall Student Results" at bounding box center [302, 162] width 37 height 4
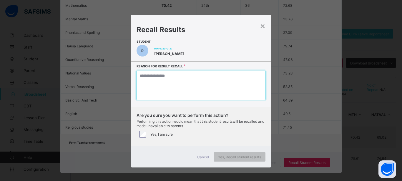
click at [168, 88] on textarea at bounding box center [200, 85] width 129 height 29
type textarea "*"
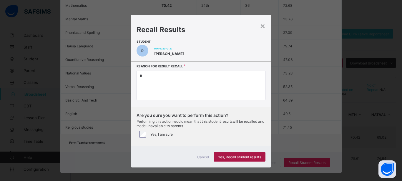
click at [224, 156] on span "Yes, Recall student results" at bounding box center [239, 157] width 43 height 4
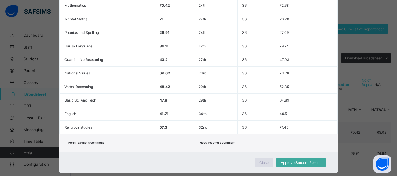
click at [260, 162] on span "Close" at bounding box center [263, 162] width 9 height 4
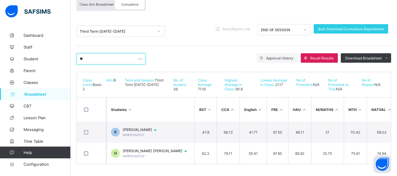
click at [115, 61] on input "**" at bounding box center [110, 58] width 69 height 11
type input "*"
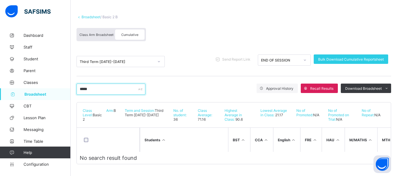
scroll to position [31, 0]
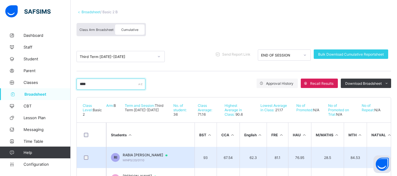
type input "****"
click at [164, 157] on div at bounding box center [168, 155] width 9 height 5
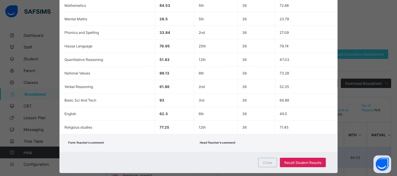
scroll to position [183, 0]
click at [288, 160] on span "Recall Student Results" at bounding box center [302, 162] width 37 height 4
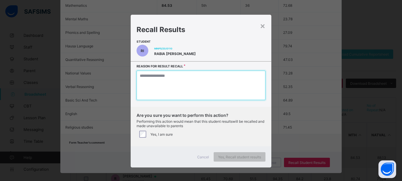
click at [152, 78] on textarea at bounding box center [200, 85] width 129 height 29
type textarea "*"
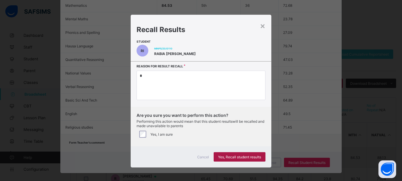
click at [235, 156] on span "Yes, Recall student results" at bounding box center [239, 157] width 43 height 4
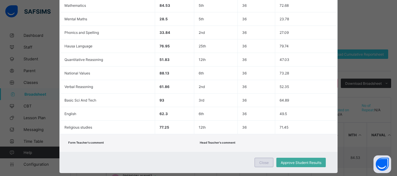
click at [264, 163] on span "Close" at bounding box center [263, 162] width 9 height 4
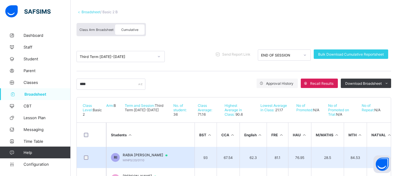
click at [141, 157] on span "RABIA [PERSON_NAME]" at bounding box center [148, 155] width 50 height 5
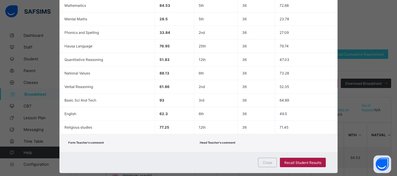
click at [297, 162] on span "Recall Student Results" at bounding box center [302, 162] width 37 height 4
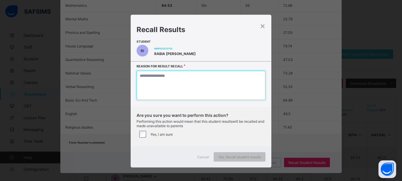
click at [165, 86] on textarea at bounding box center [200, 85] width 129 height 29
type textarea "*"
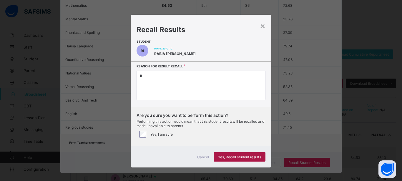
click at [232, 158] on span "Yes, Recall student results" at bounding box center [239, 157] width 43 height 4
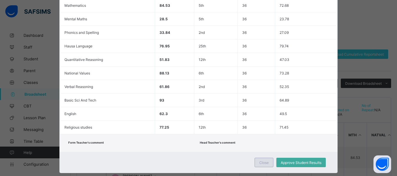
click at [264, 161] on span "Close" at bounding box center [263, 162] width 9 height 4
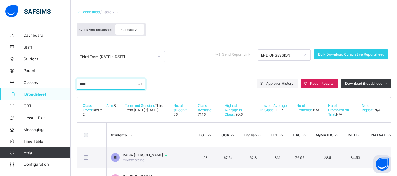
click at [92, 86] on input "****" at bounding box center [110, 83] width 69 height 11
type input "*"
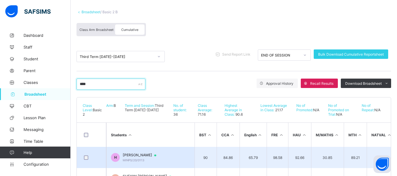
type input "****"
click at [161, 159] on div "HALIMA IMAM KABIR MINPS/20/0113" at bounding box center [142, 157] width 39 height 9
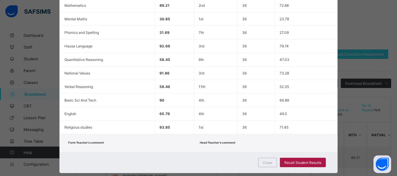
click at [308, 161] on span "Recall Student Results" at bounding box center [302, 162] width 37 height 4
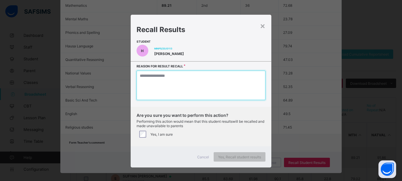
click at [138, 85] on textarea at bounding box center [200, 85] width 129 height 29
type textarea "*"
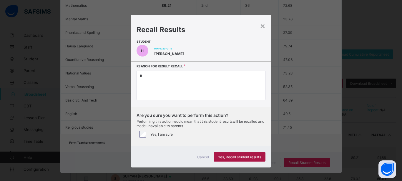
click at [222, 154] on div "Yes, Recall student results" at bounding box center [239, 156] width 52 height 9
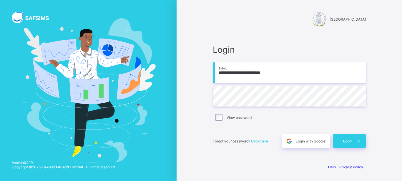
type input "**********"
click at [339, 140] on div "Login" at bounding box center [349, 141] width 33 height 14
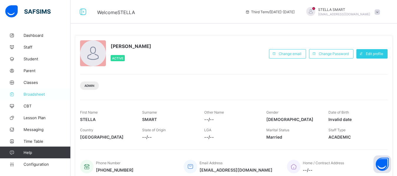
click at [42, 93] on span "Broadsheet" at bounding box center [47, 94] width 47 height 5
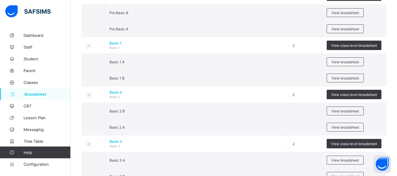
scroll to position [180, 0]
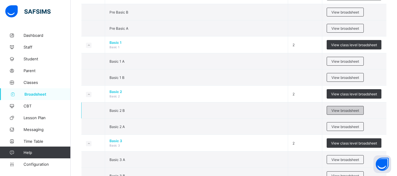
click at [334, 111] on div "View broadsheet" at bounding box center [344, 110] width 37 height 9
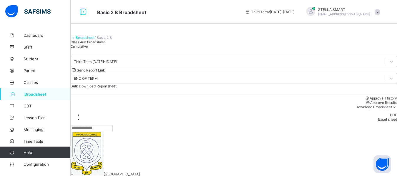
click at [88, 49] on span "Cumulative" at bounding box center [79, 46] width 17 height 4
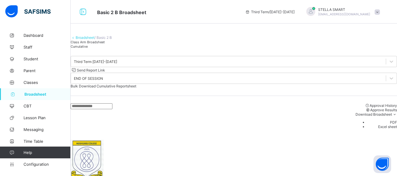
scroll to position [15, 0]
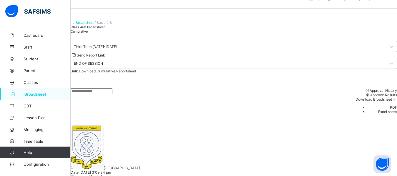
click at [97, 94] on input "text" at bounding box center [92, 91] width 42 height 6
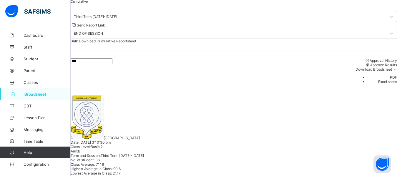
scroll to position [60, 0]
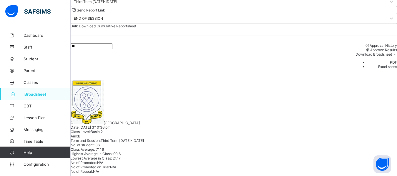
type input "*"
type input "****"
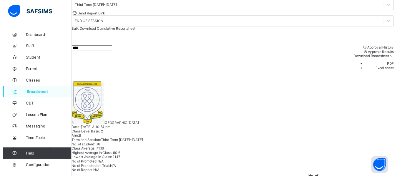
scroll to position [189, 0]
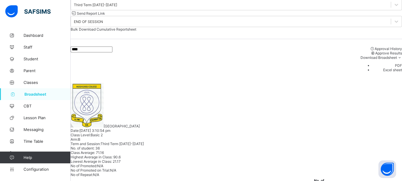
type textarea "*"
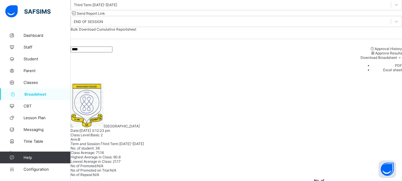
type textarea "*"
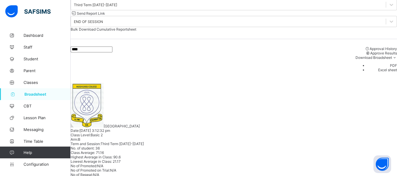
click at [101, 52] on input "****" at bounding box center [92, 49] width 42 height 6
type input "*"
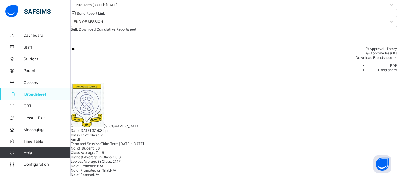
type input "*"
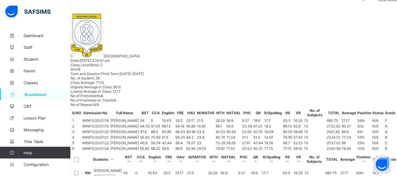
scroll to position [127, 0]
type input "****"
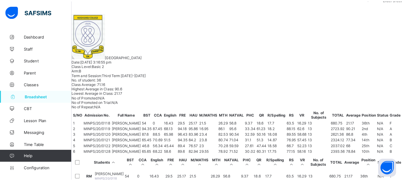
scroll to position [189, 0]
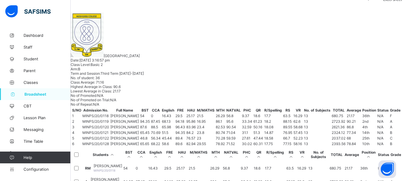
type textarea "*"
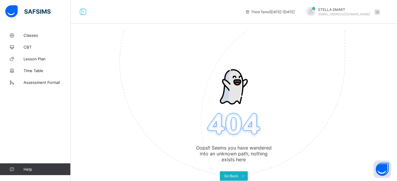
click at [231, 176] on span "Go Back" at bounding box center [231, 175] width 14 height 4
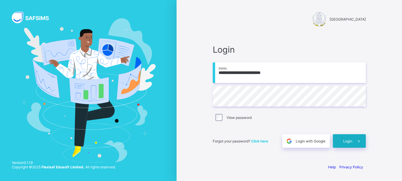
type input "**********"
click at [350, 138] on div "Login" at bounding box center [349, 141] width 33 height 14
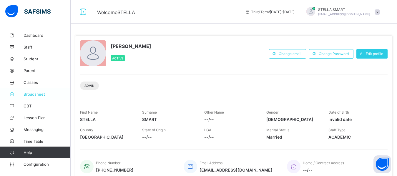
click at [39, 94] on span "Broadsheet" at bounding box center [47, 94] width 47 height 5
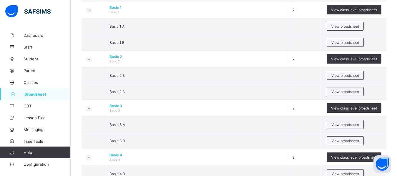
scroll to position [240, 0]
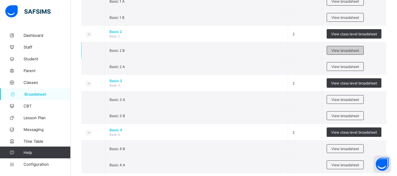
click at [349, 50] on span "View broadsheet" at bounding box center [345, 50] width 28 height 4
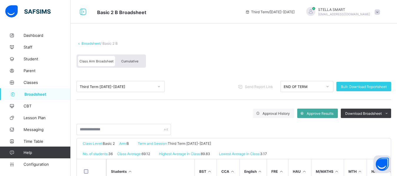
click at [133, 63] on div "Cumulative" at bounding box center [129, 61] width 29 height 10
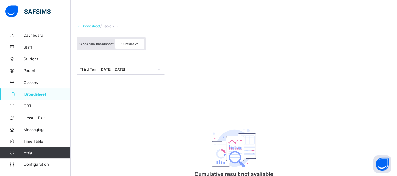
scroll to position [50, 0]
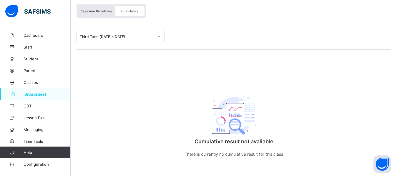
click at [329, 112] on div "Broadsheet / Basic 2 B Class Arm Broadsheet Cumulative Third Term [DATE]-[DATE]…" at bounding box center [234, 80] width 326 height 202
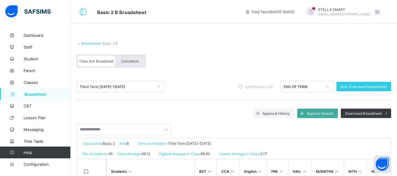
click at [135, 61] on div "Cumulative" at bounding box center [129, 61] width 29 height 10
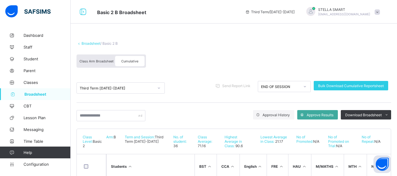
click at [177, 49] on div "Broadsheet / Basic 2 B Class Arm Broadsheet Cumulative" at bounding box center [233, 54] width 314 height 38
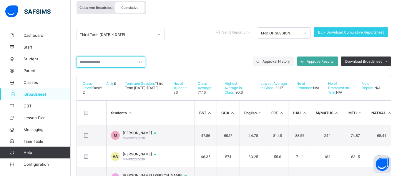
click at [120, 64] on input "text" at bounding box center [110, 61] width 69 height 11
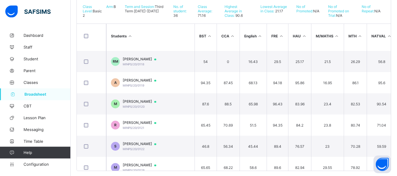
scroll to position [43, 0]
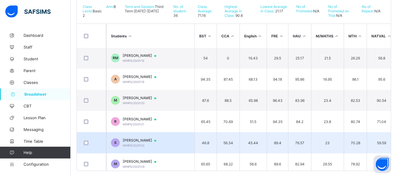
type input "**"
click at [160, 145] on div "[PERSON_NAME]/20/0122" at bounding box center [142, 142] width 39 height 9
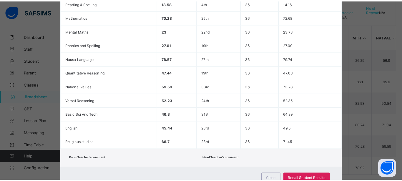
scroll to position [194, 0]
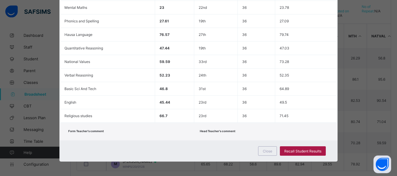
click at [289, 150] on span "Recall Student Results" at bounding box center [302, 151] width 37 height 4
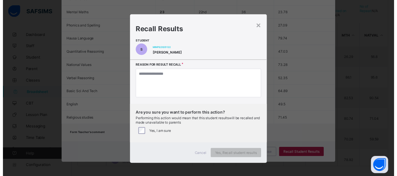
scroll to position [189, 0]
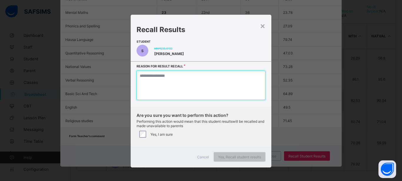
click at [156, 85] on textarea at bounding box center [200, 85] width 129 height 29
type textarea "*"
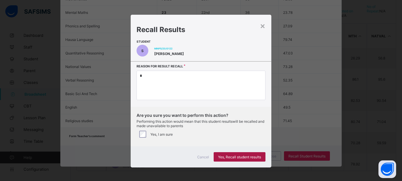
click at [238, 157] on span "Yes, Recall student results" at bounding box center [239, 157] width 43 height 4
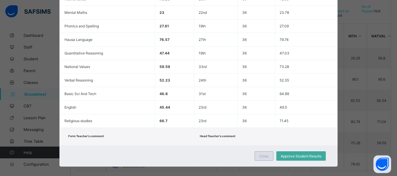
click at [260, 155] on span "Close" at bounding box center [263, 156] width 9 height 4
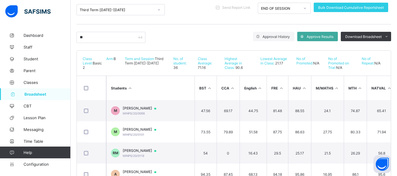
scroll to position [60, 0]
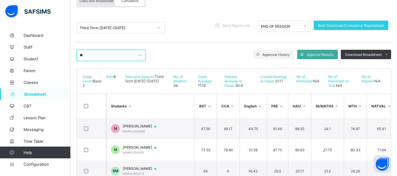
click at [101, 58] on input "**" at bounding box center [110, 55] width 69 height 11
type input "*"
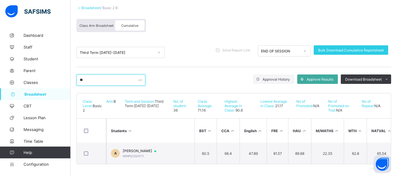
scroll to position [41, 0]
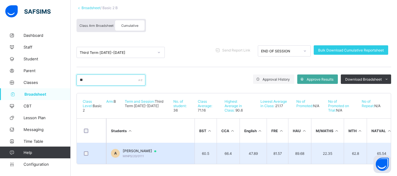
type input "**"
click at [144, 148] on div "[PERSON_NAME] MINPS/20/0111" at bounding box center [142, 152] width 39 height 9
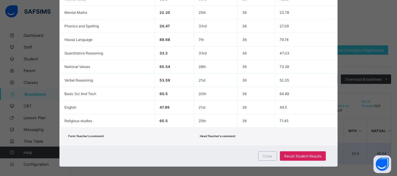
scroll to position [189, 0]
click at [299, 154] on span "Recall Student Results" at bounding box center [302, 156] width 37 height 4
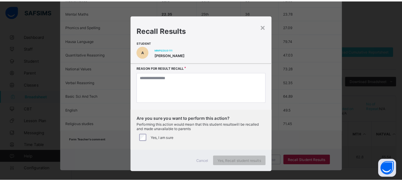
scroll to position [36, 0]
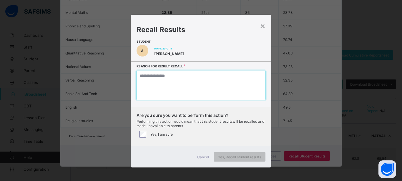
click at [161, 88] on textarea at bounding box center [200, 85] width 129 height 29
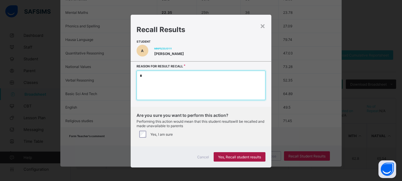
type textarea "*"
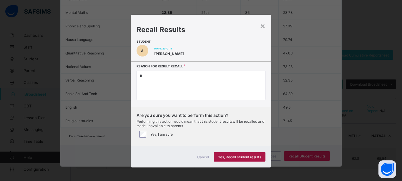
click at [226, 154] on div "Yes, Recall student results" at bounding box center [239, 156] width 52 height 9
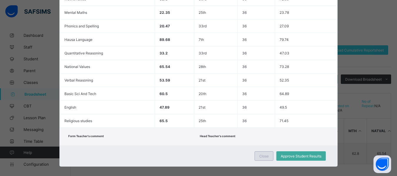
click at [260, 156] on span "Close" at bounding box center [263, 156] width 9 height 4
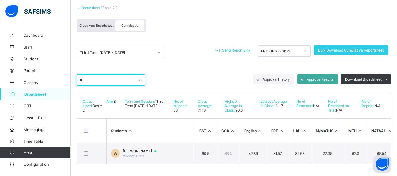
click at [91, 82] on input "**" at bounding box center [110, 79] width 69 height 11
type input "*"
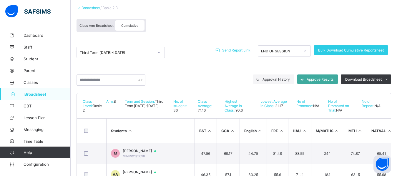
click at [245, 49] on span "Send Report Link" at bounding box center [236, 50] width 28 height 4
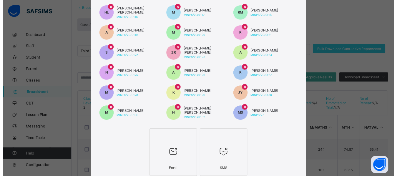
scroll to position [229, 0]
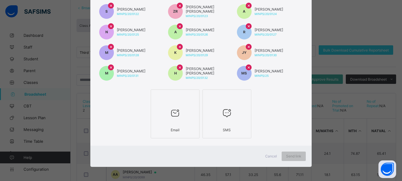
click at [165, 121] on div at bounding box center [175, 112] width 42 height 23
click at [287, 157] on span "Send link" at bounding box center [293, 156] width 15 height 4
